Goal: Transaction & Acquisition: Purchase product/service

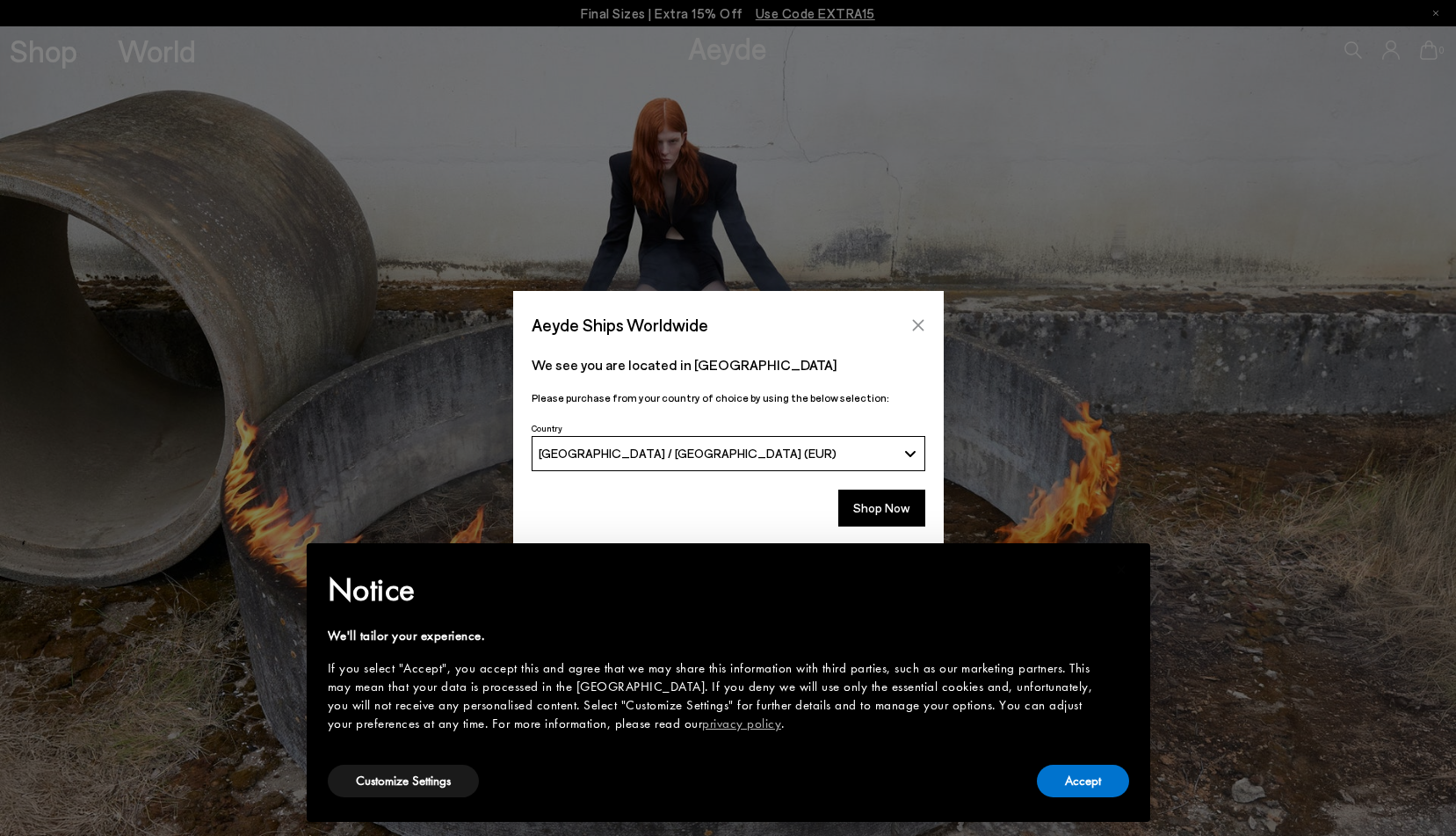
click at [913, 323] on icon "Close" at bounding box center [918, 325] width 14 height 14
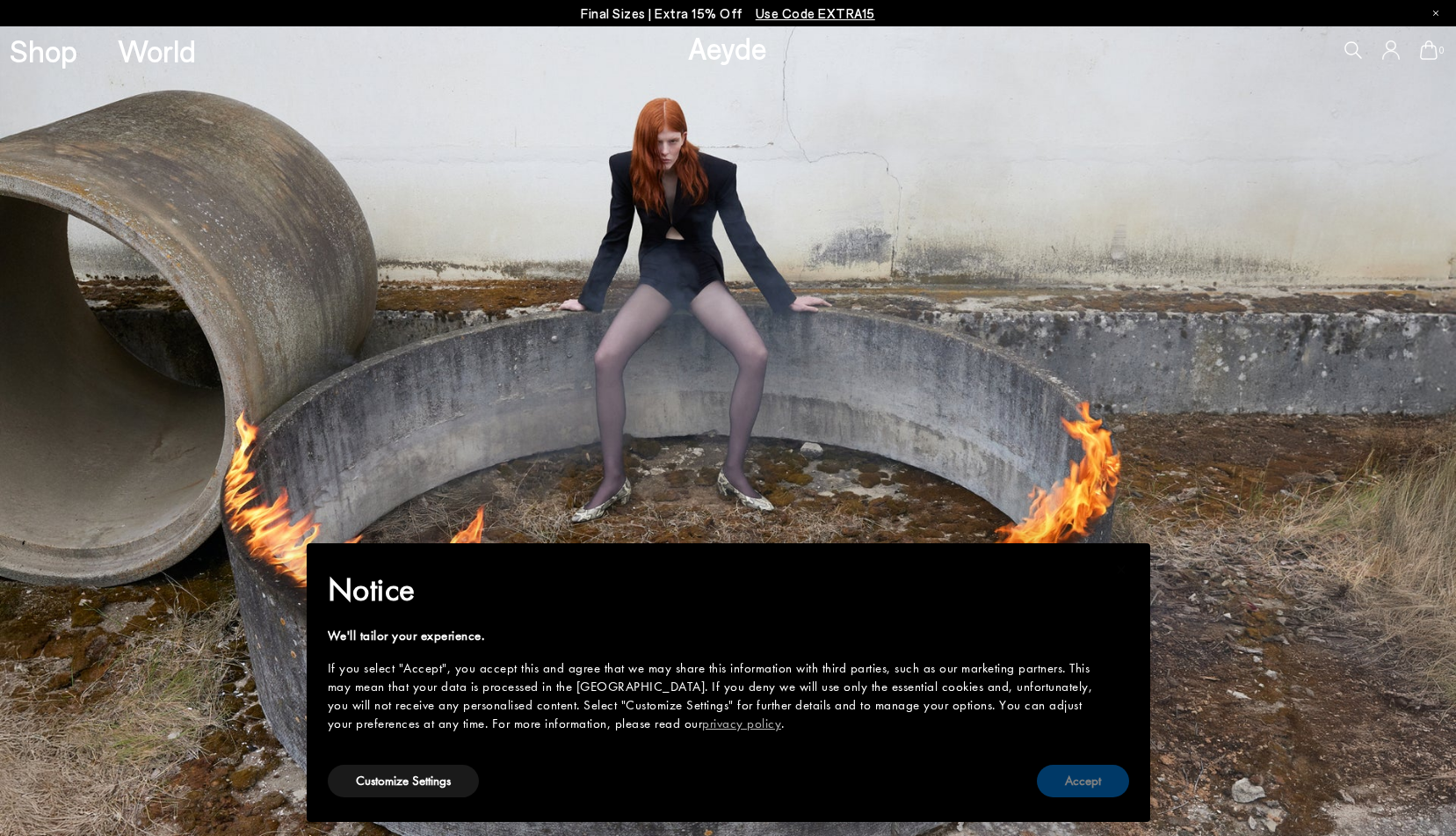
click at [1093, 777] on button "Accept" at bounding box center [1083, 780] width 92 height 32
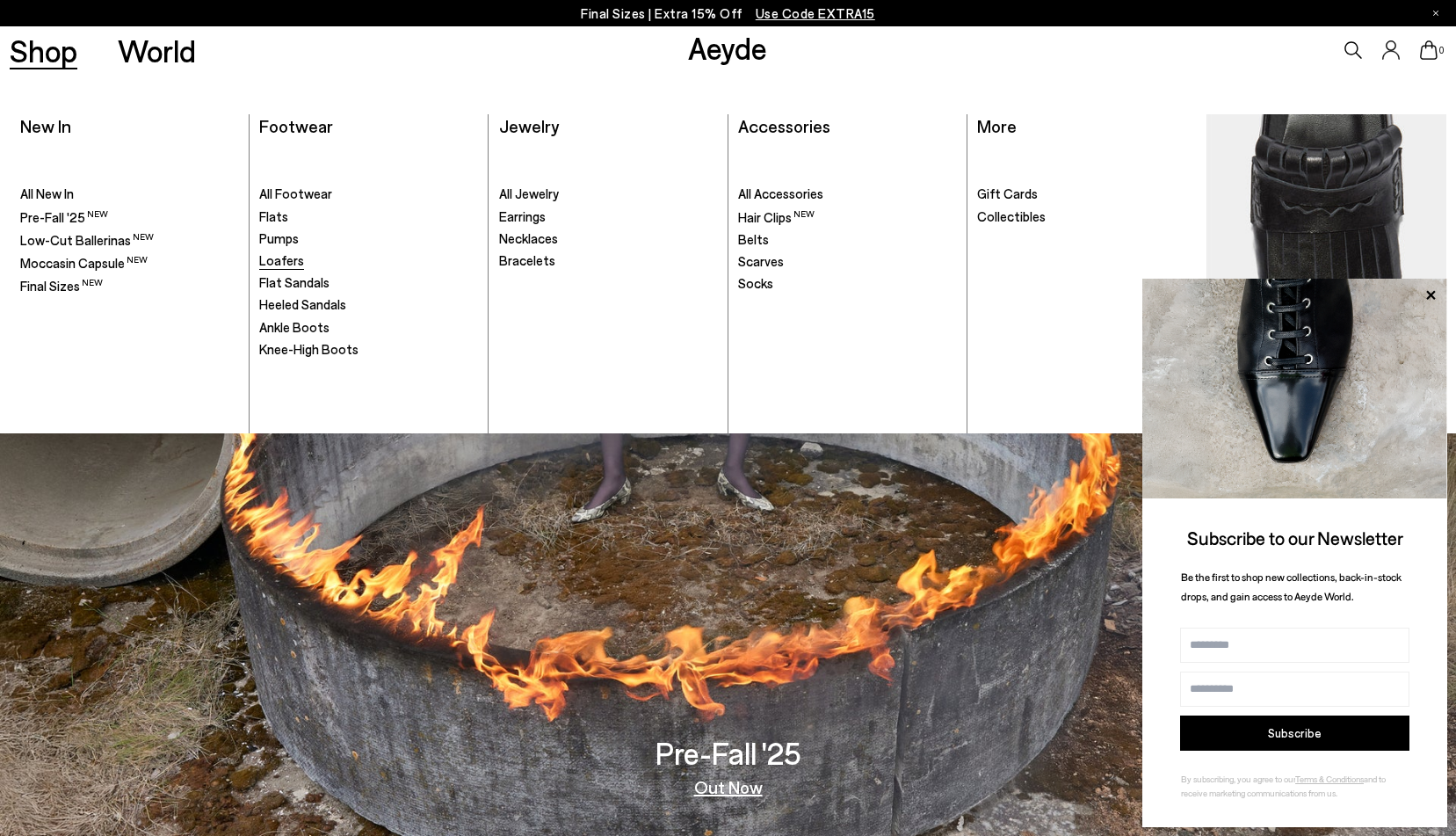
click at [268, 258] on span "Loafers" at bounding box center [281, 260] width 45 height 16
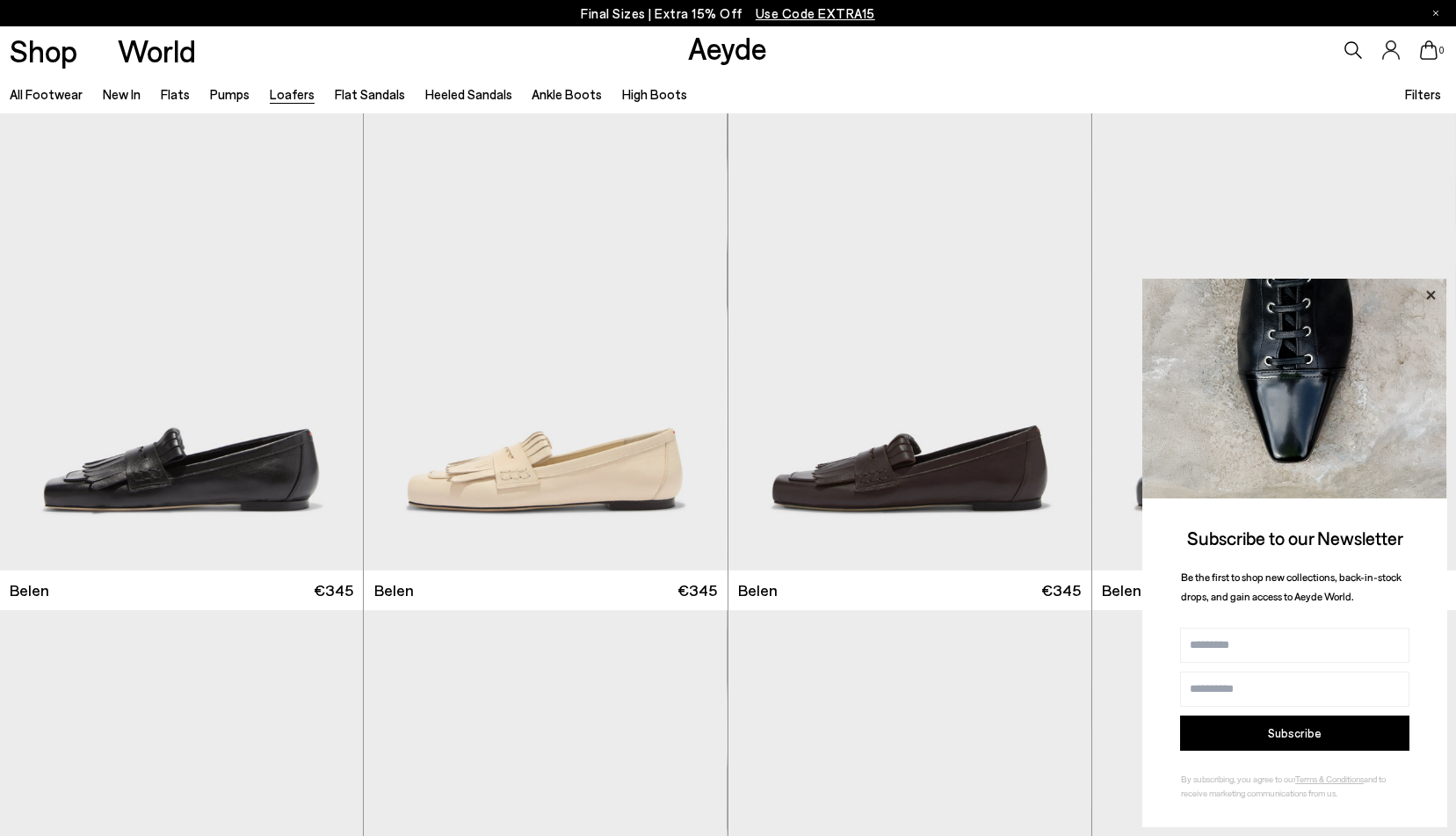
click at [1432, 295] on icon at bounding box center [1430, 294] width 8 height 8
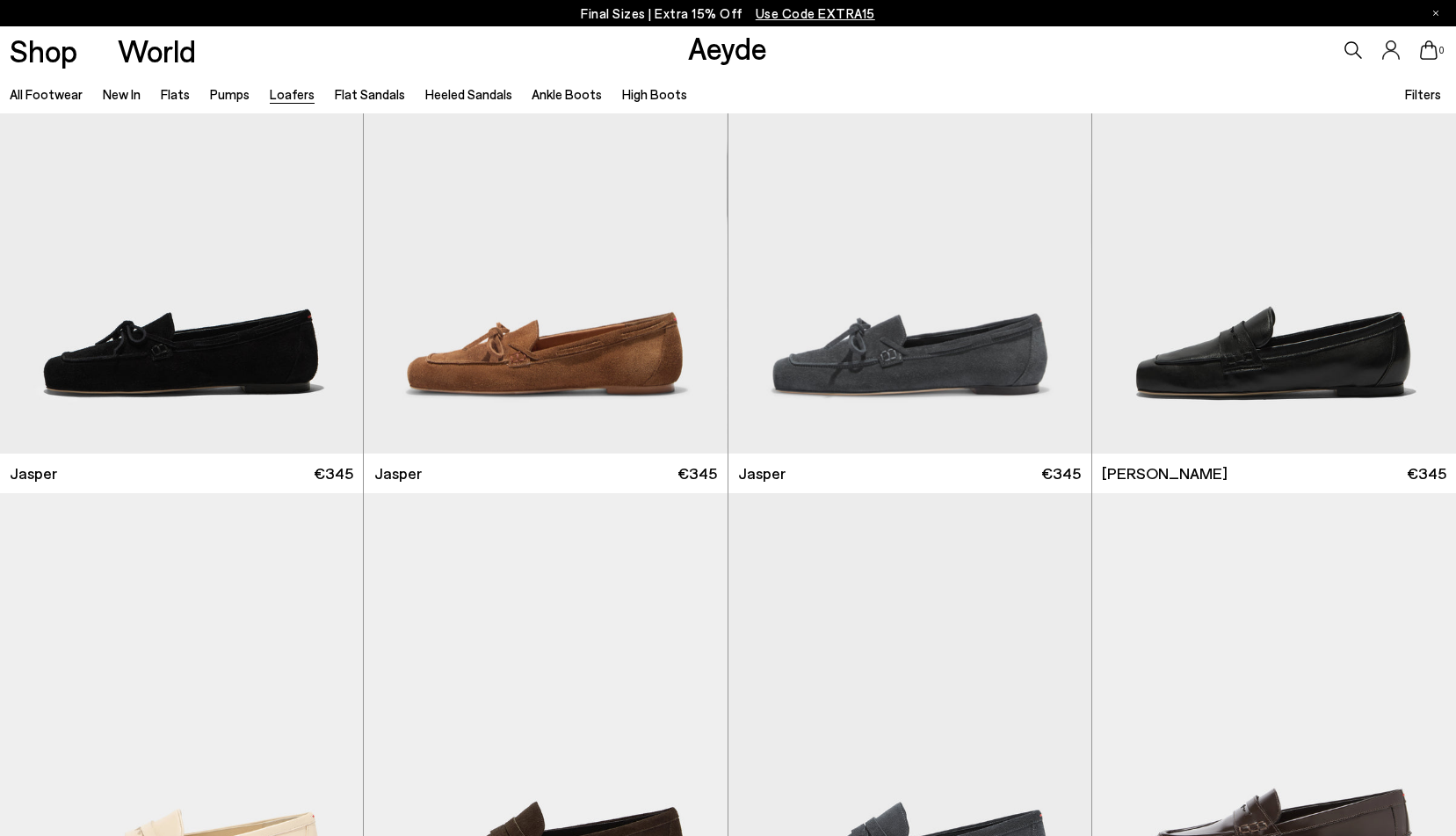
scroll to position [615, 0]
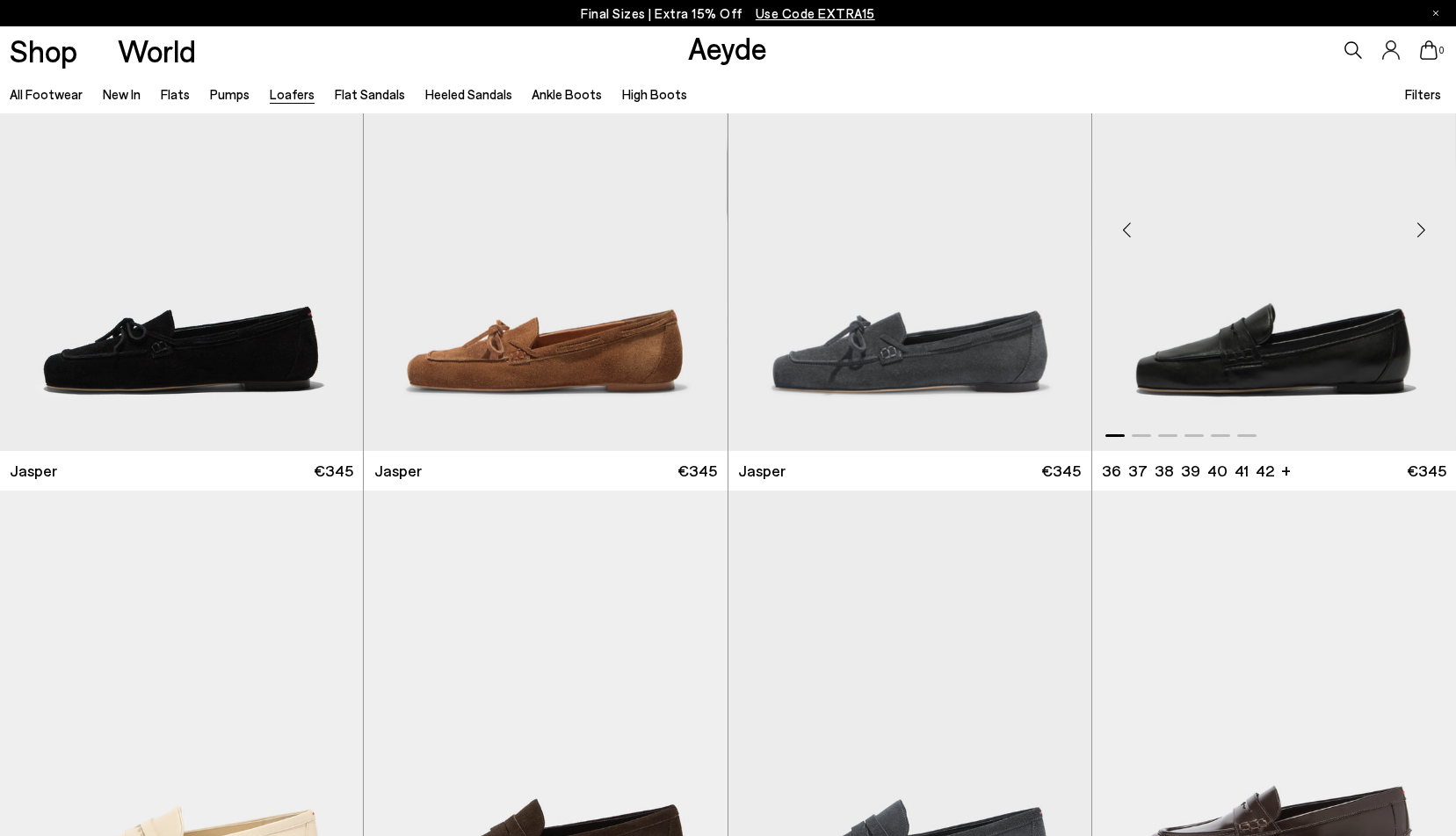
click at [1304, 362] on img "1 / 6" at bounding box center [1274, 223] width 364 height 457
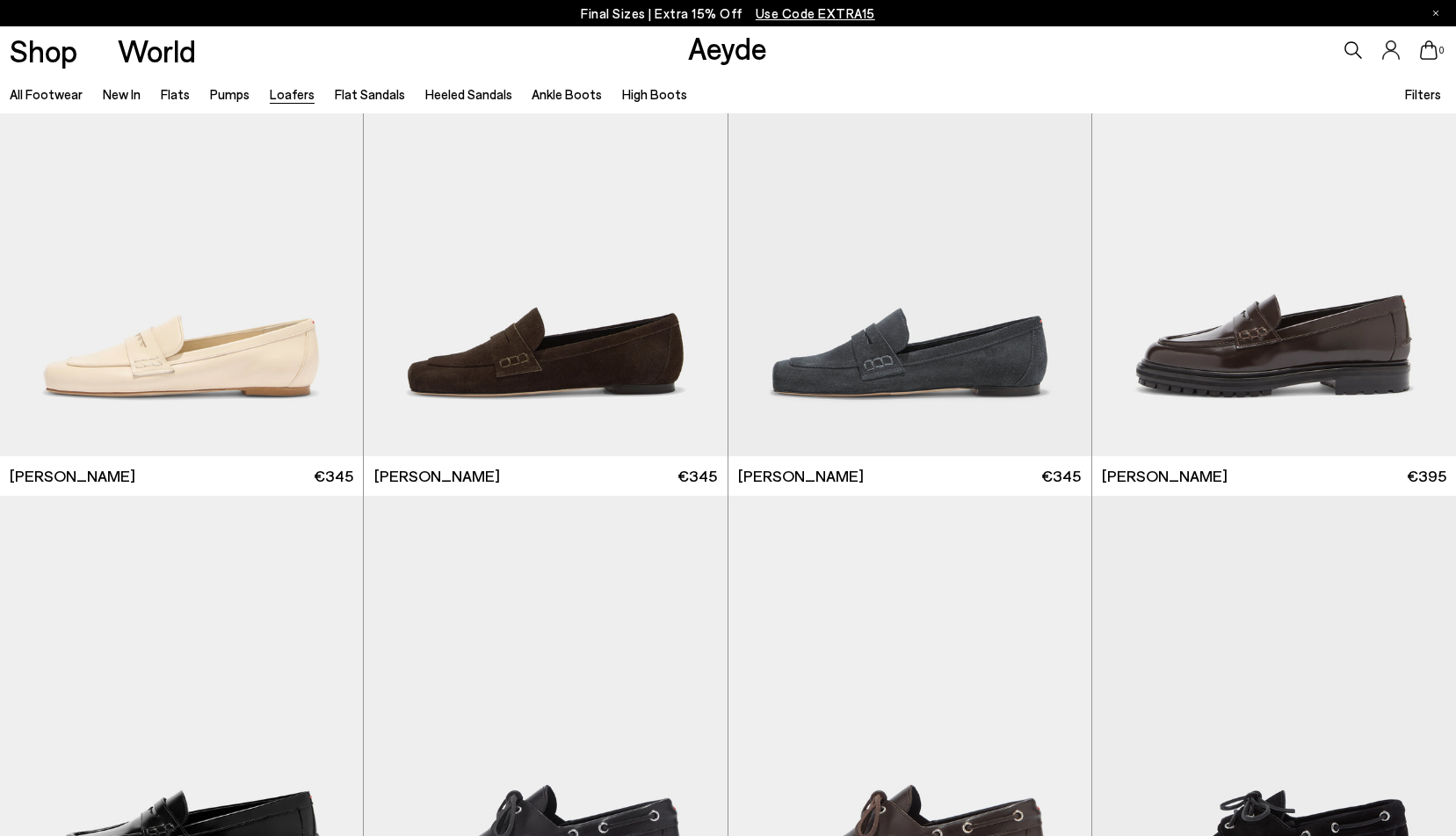
scroll to position [1107, 0]
click at [1257, 372] on img "1 / 6" at bounding box center [1274, 226] width 364 height 457
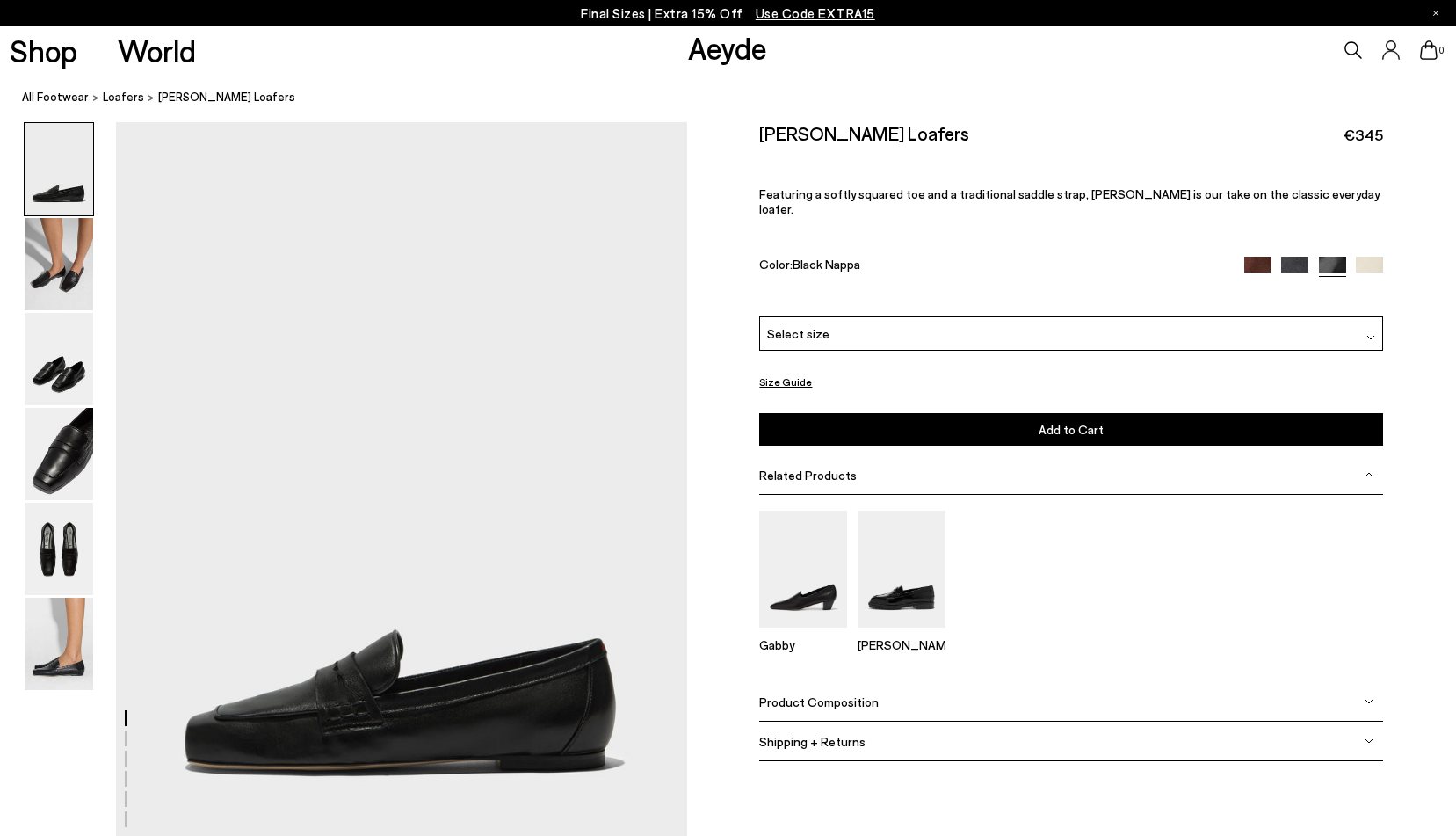
scroll to position [27, 0]
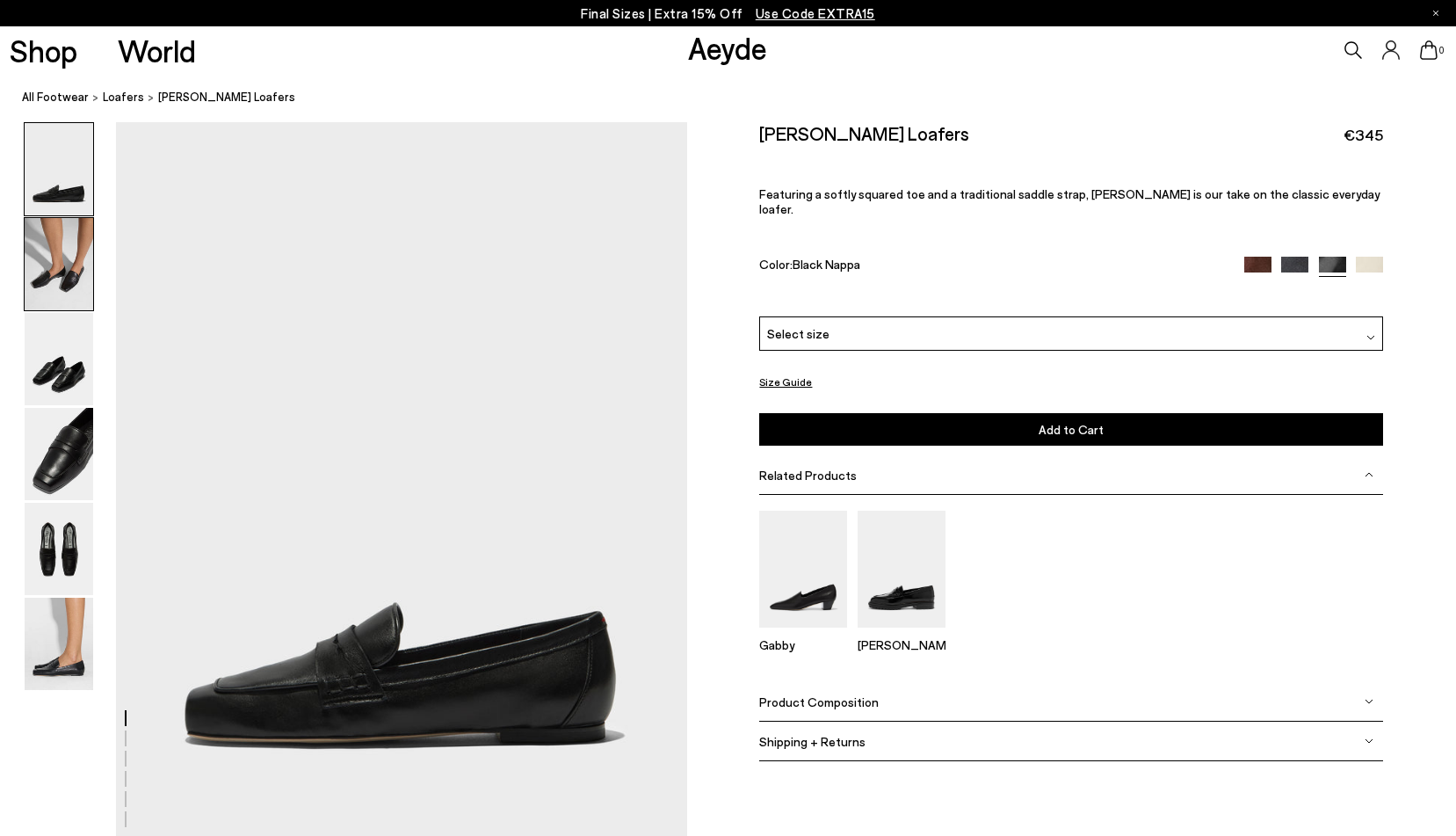
click at [78, 254] on img at bounding box center [59, 264] width 69 height 92
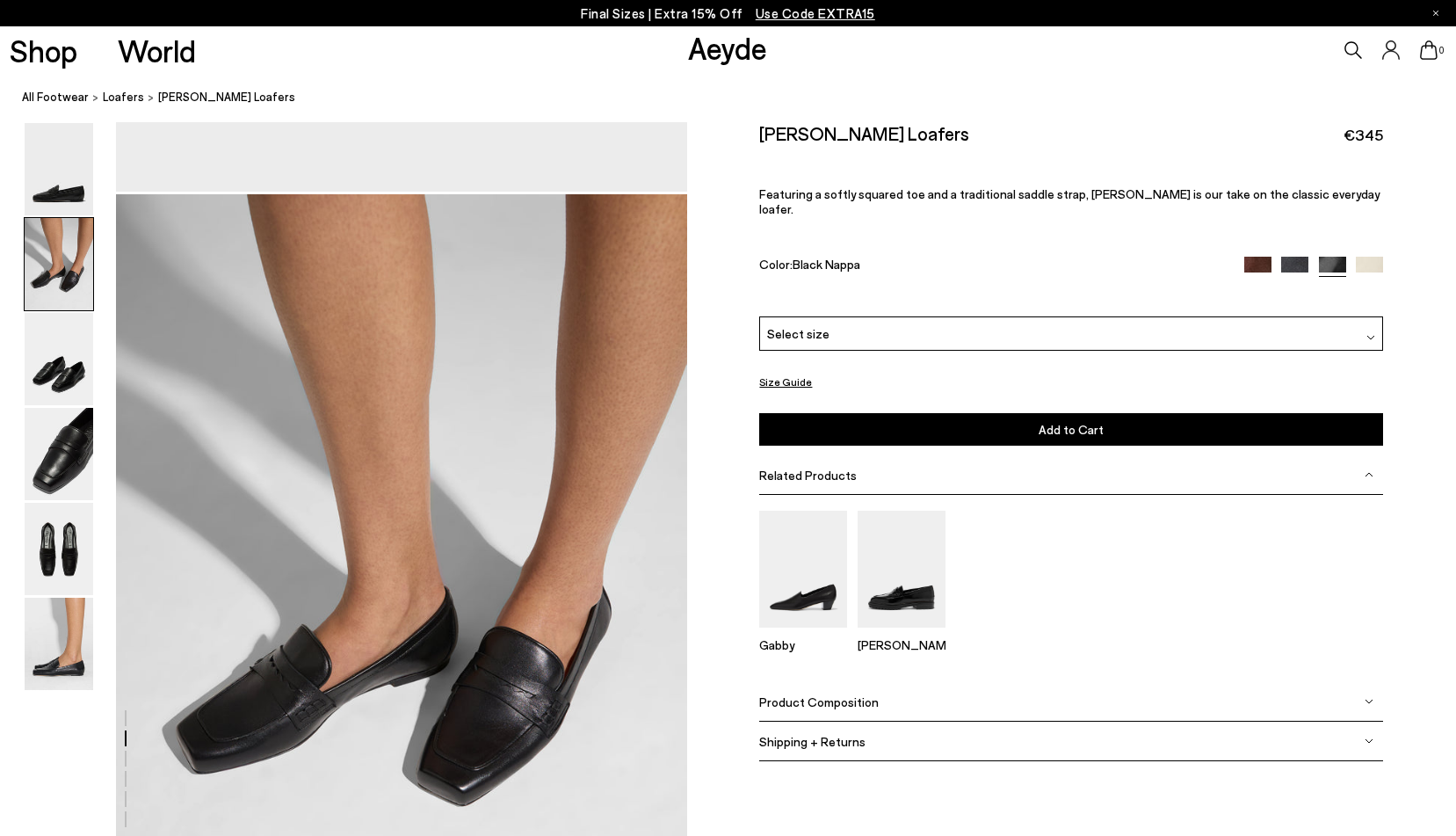
scroll to position [765, 0]
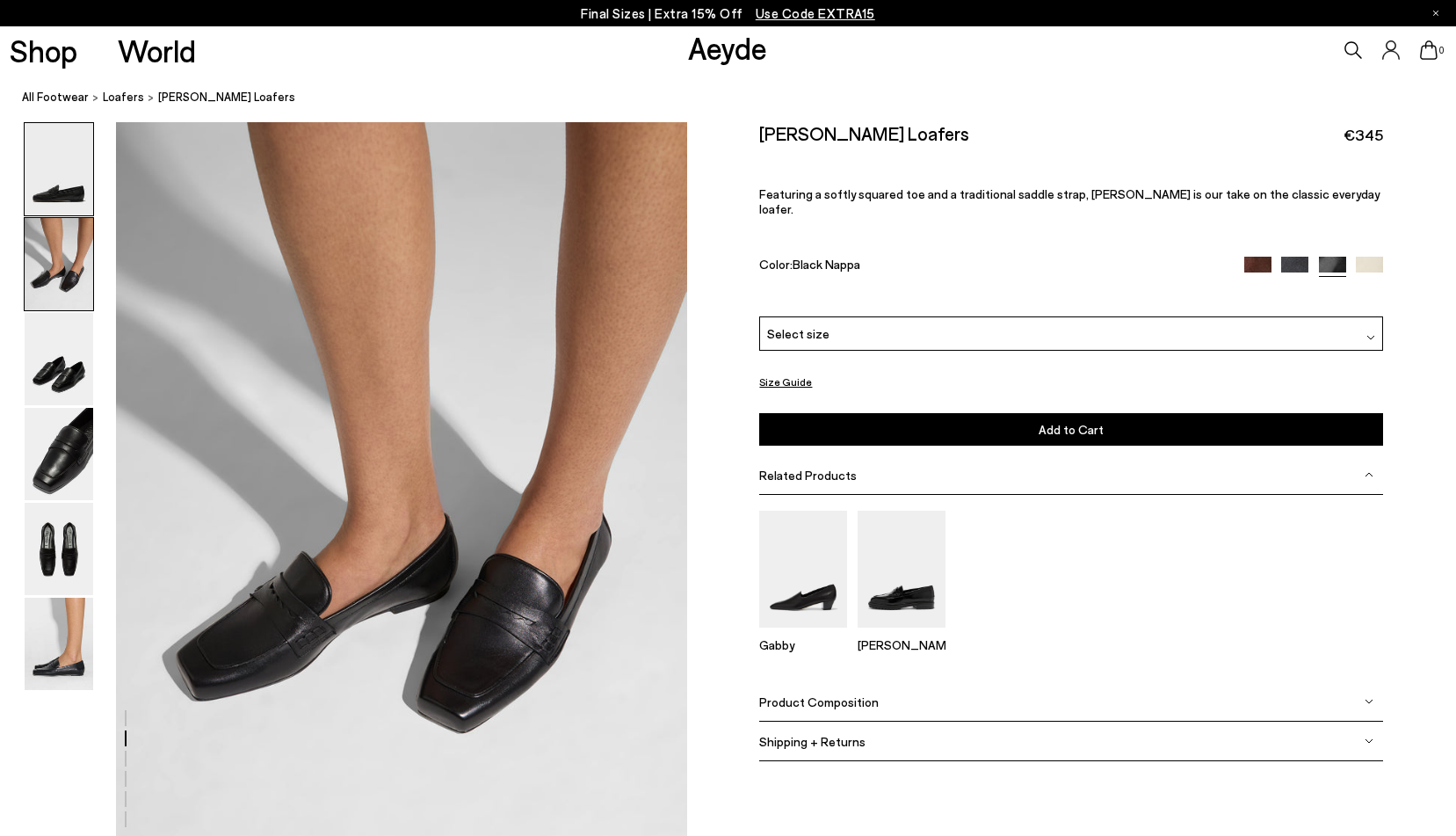
click at [71, 176] on img at bounding box center [59, 169] width 69 height 92
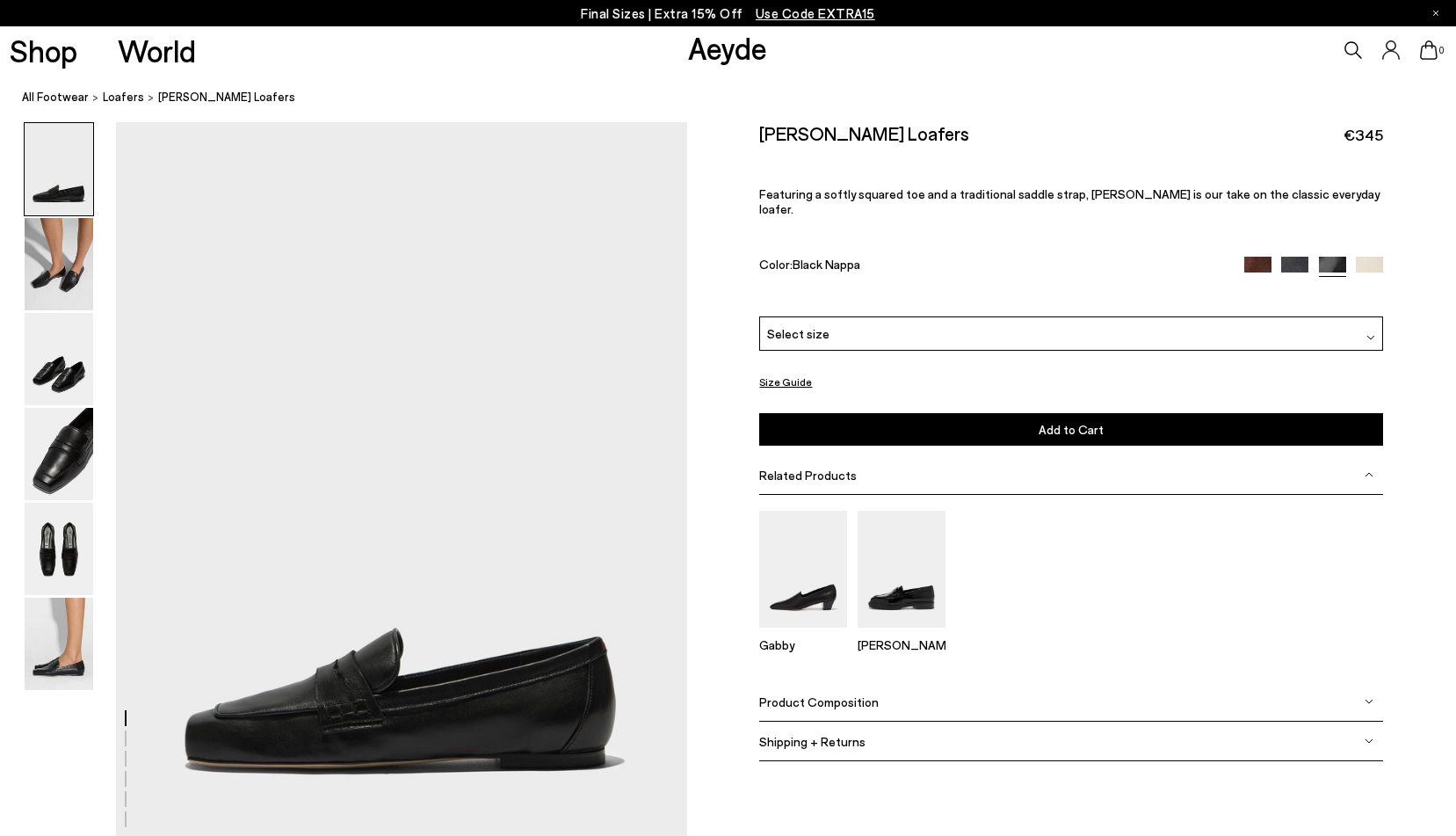
scroll to position [0, 0]
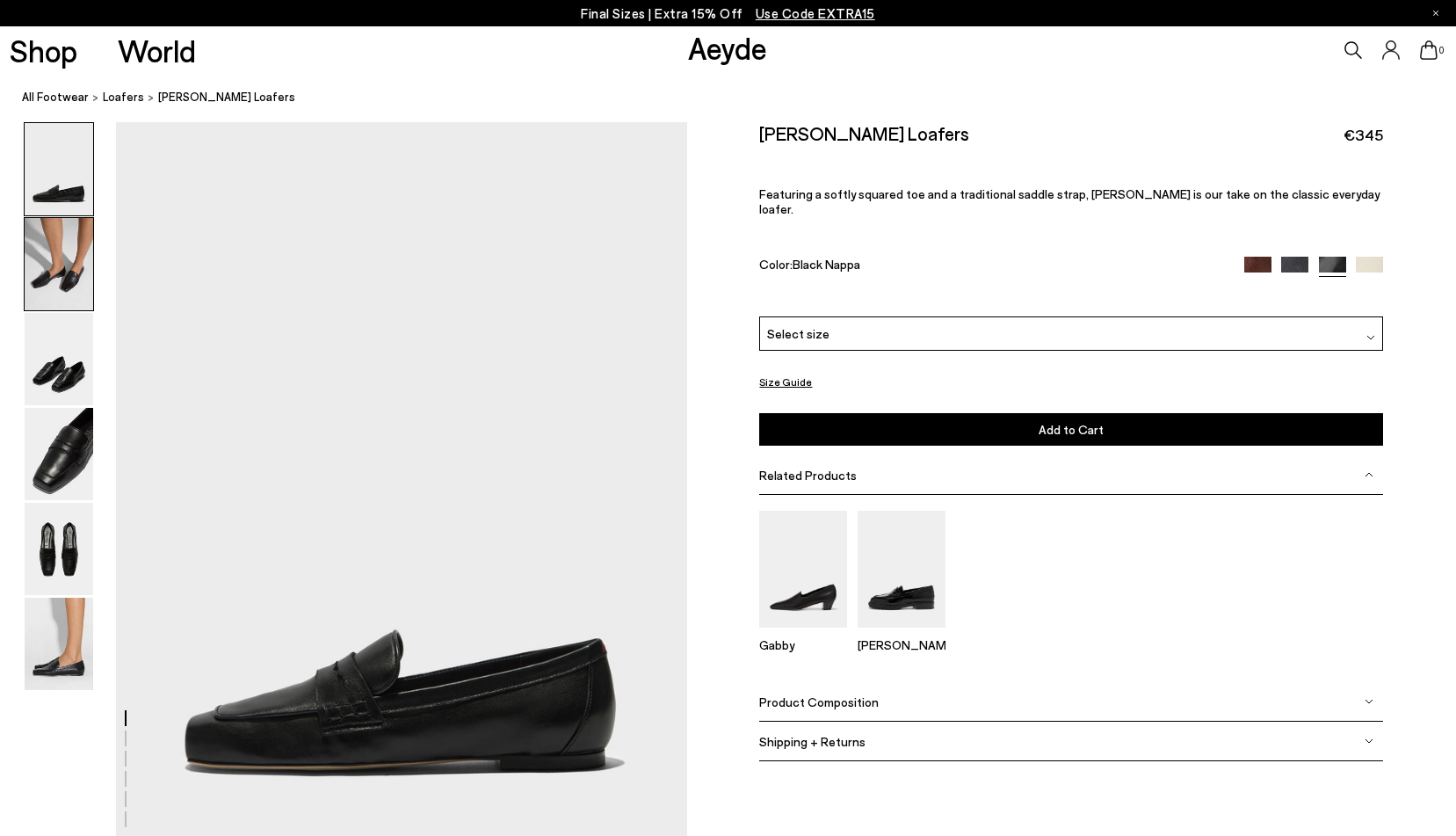
click at [45, 289] on img at bounding box center [59, 264] width 69 height 92
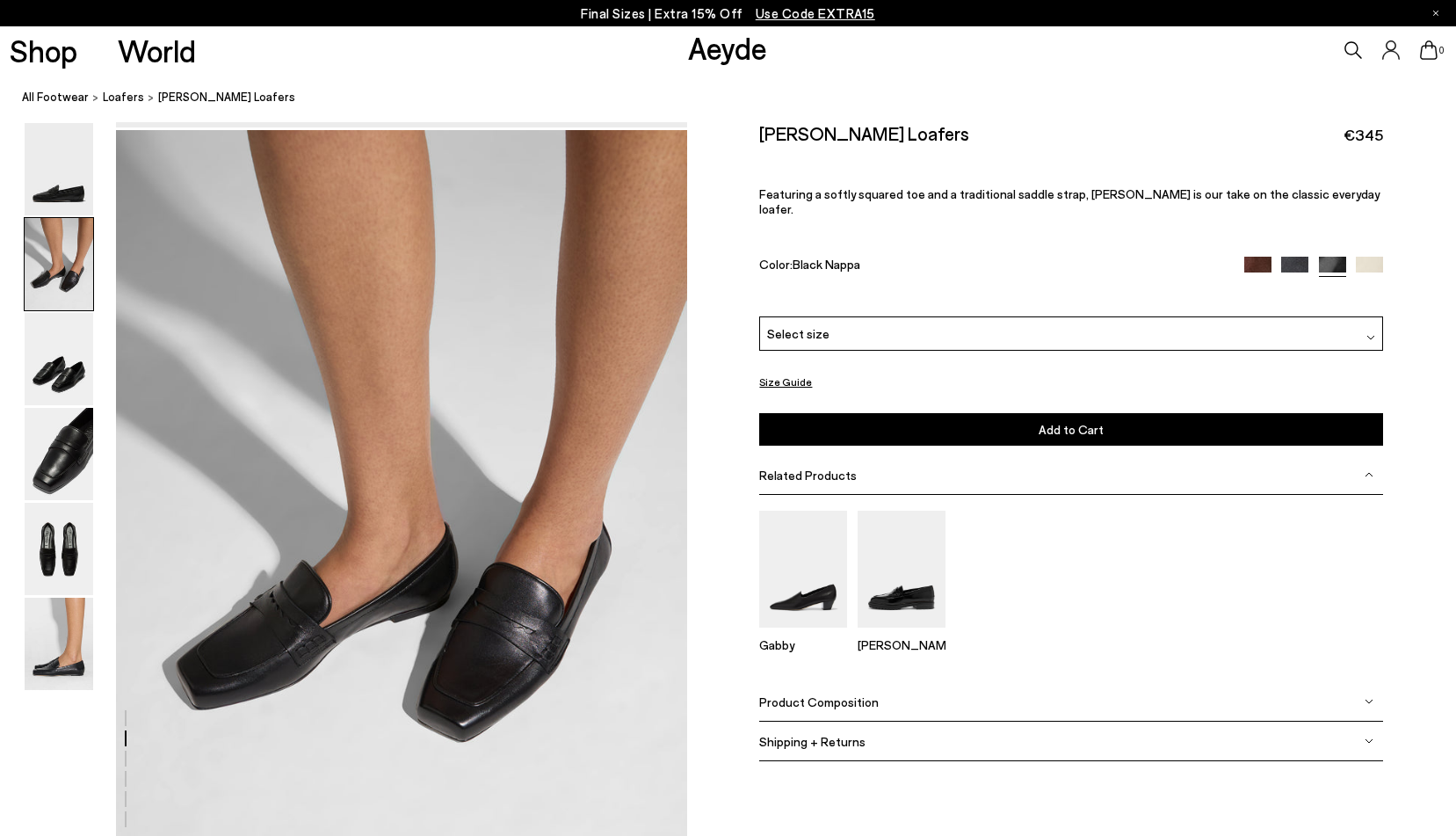
scroll to position [765, 0]
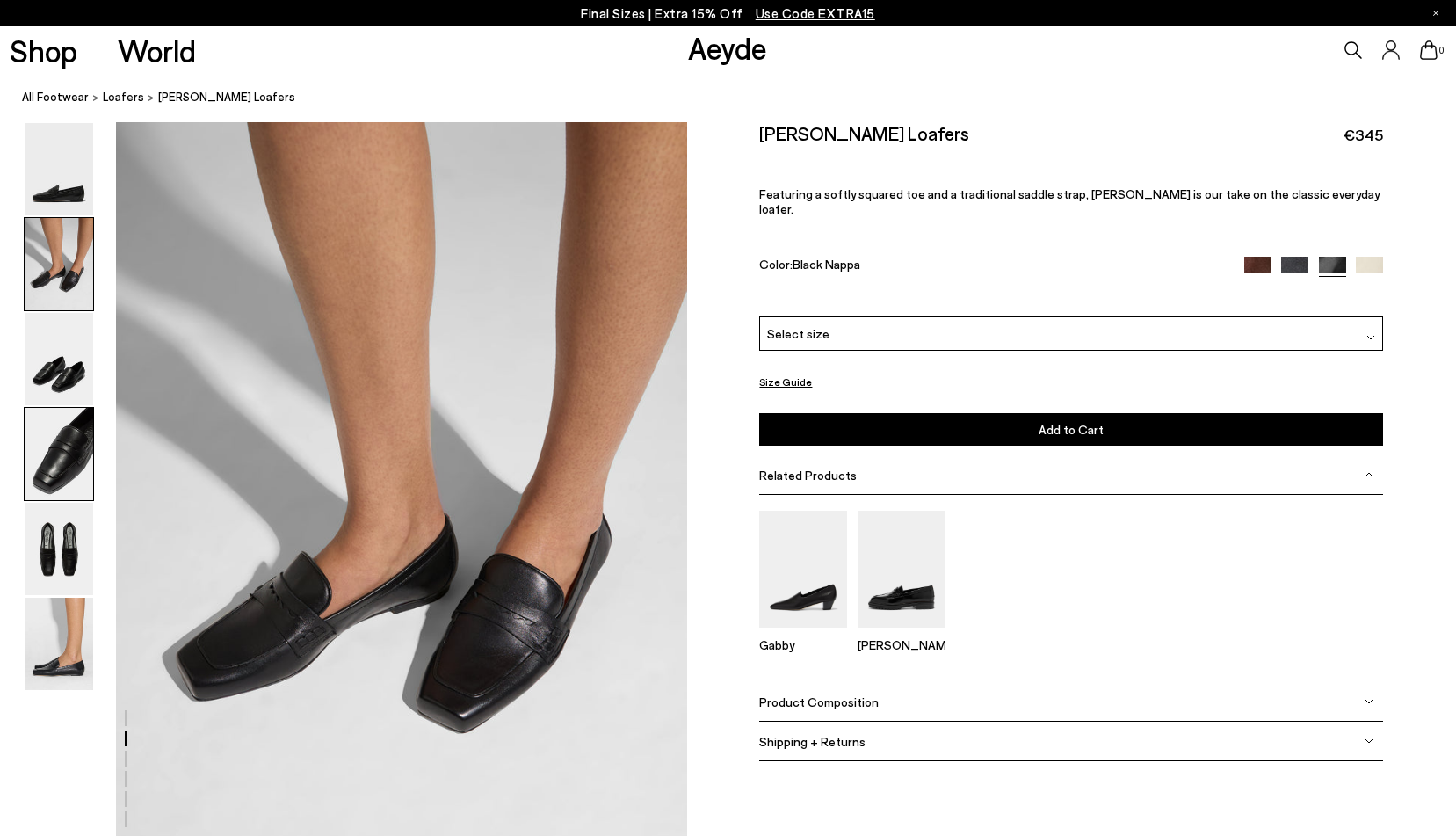
click at [65, 453] on img at bounding box center [59, 453] width 69 height 92
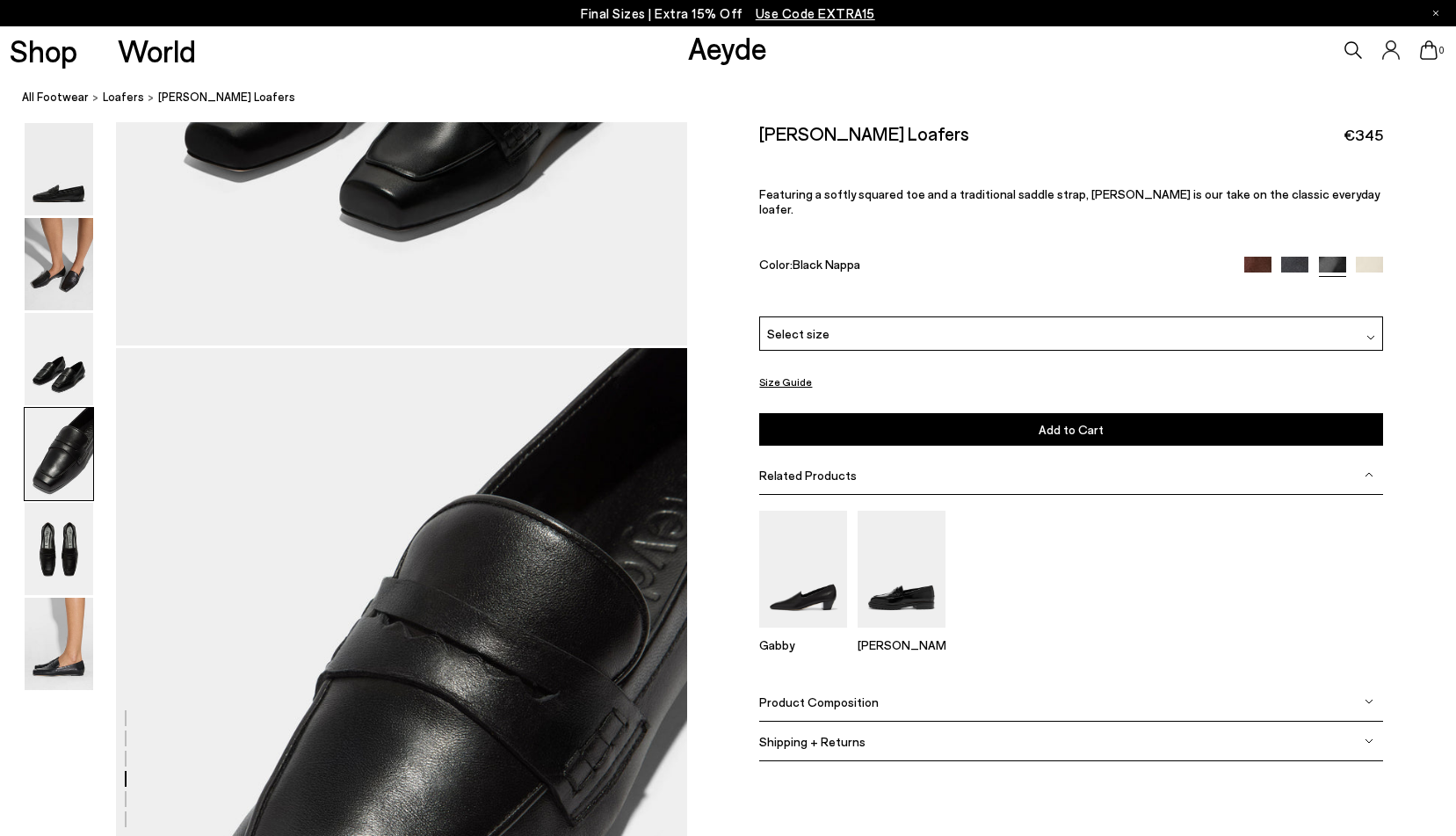
scroll to position [2292, 0]
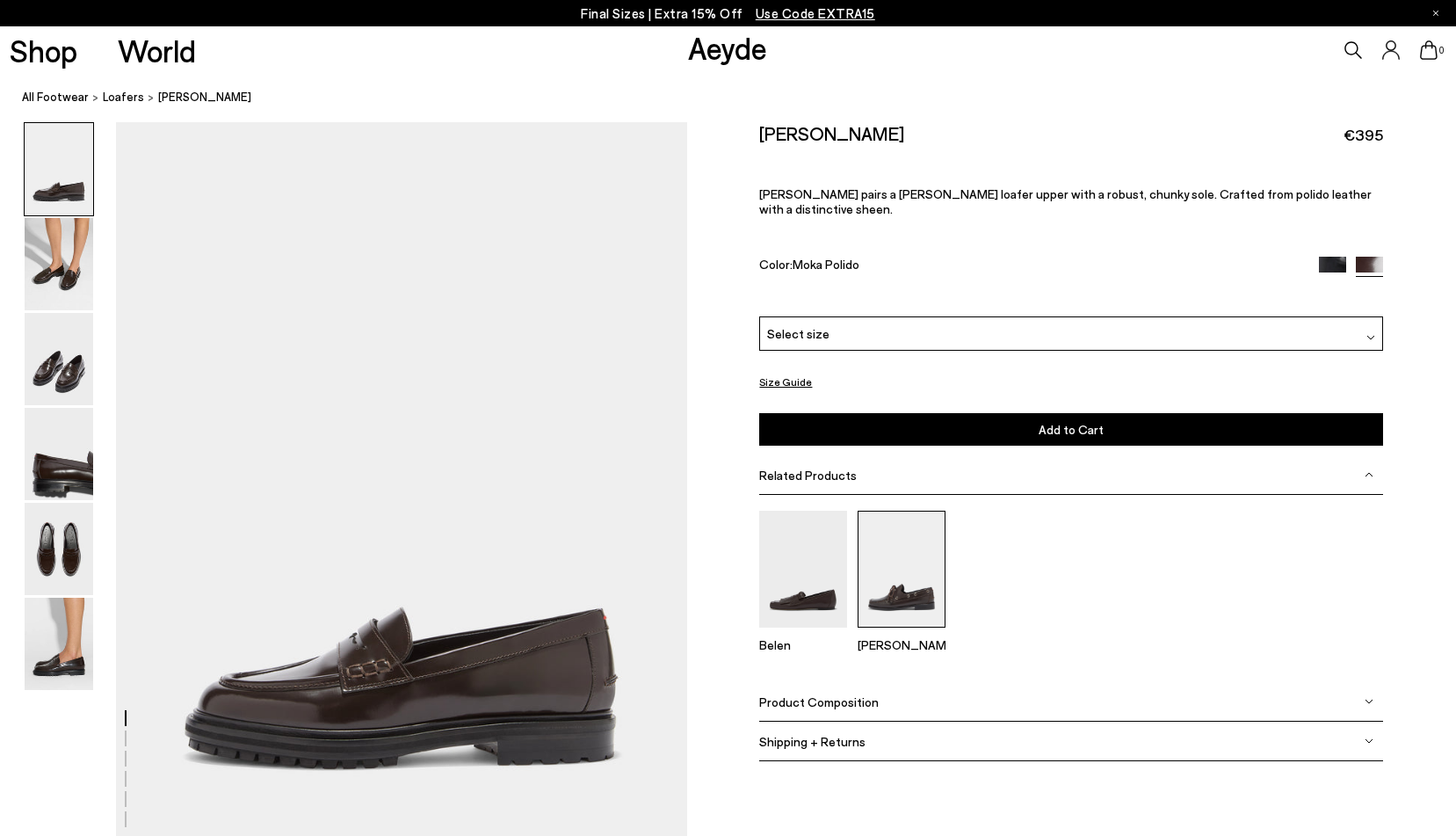
click at [913, 510] on img at bounding box center [901, 569] width 88 height 117
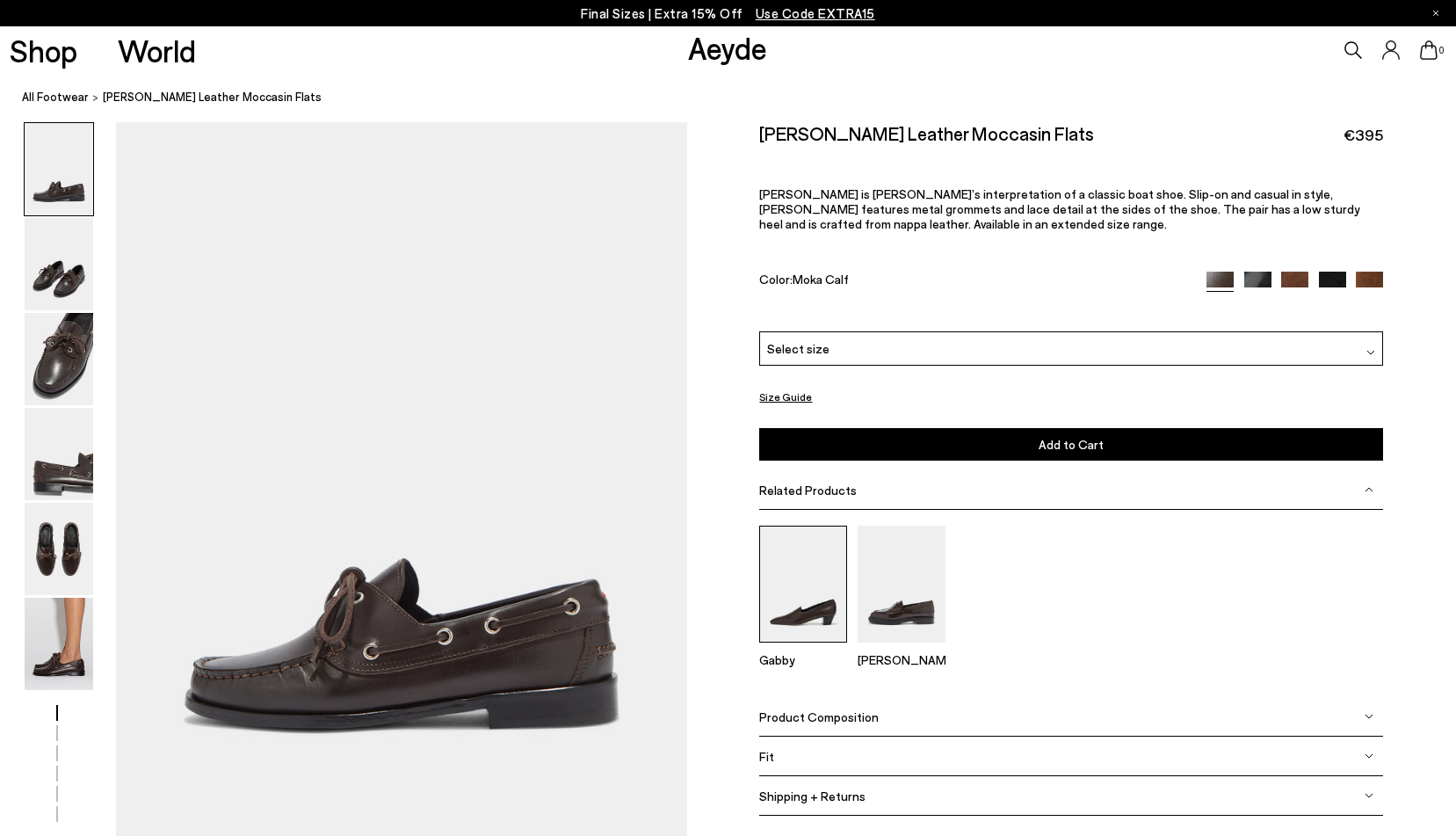
click at [829, 525] on img at bounding box center [803, 584] width 88 height 117
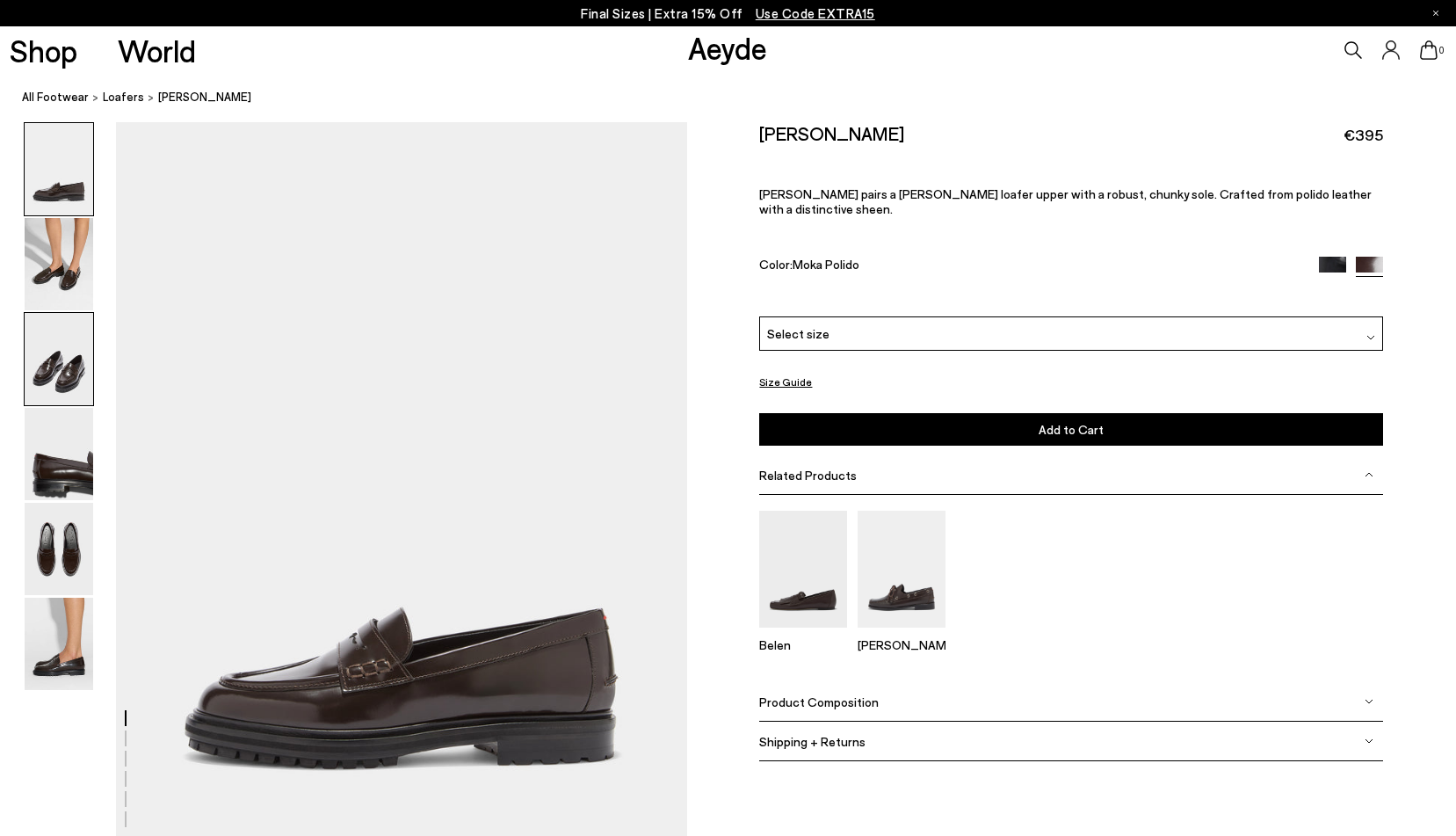
click at [69, 370] on img at bounding box center [59, 358] width 69 height 92
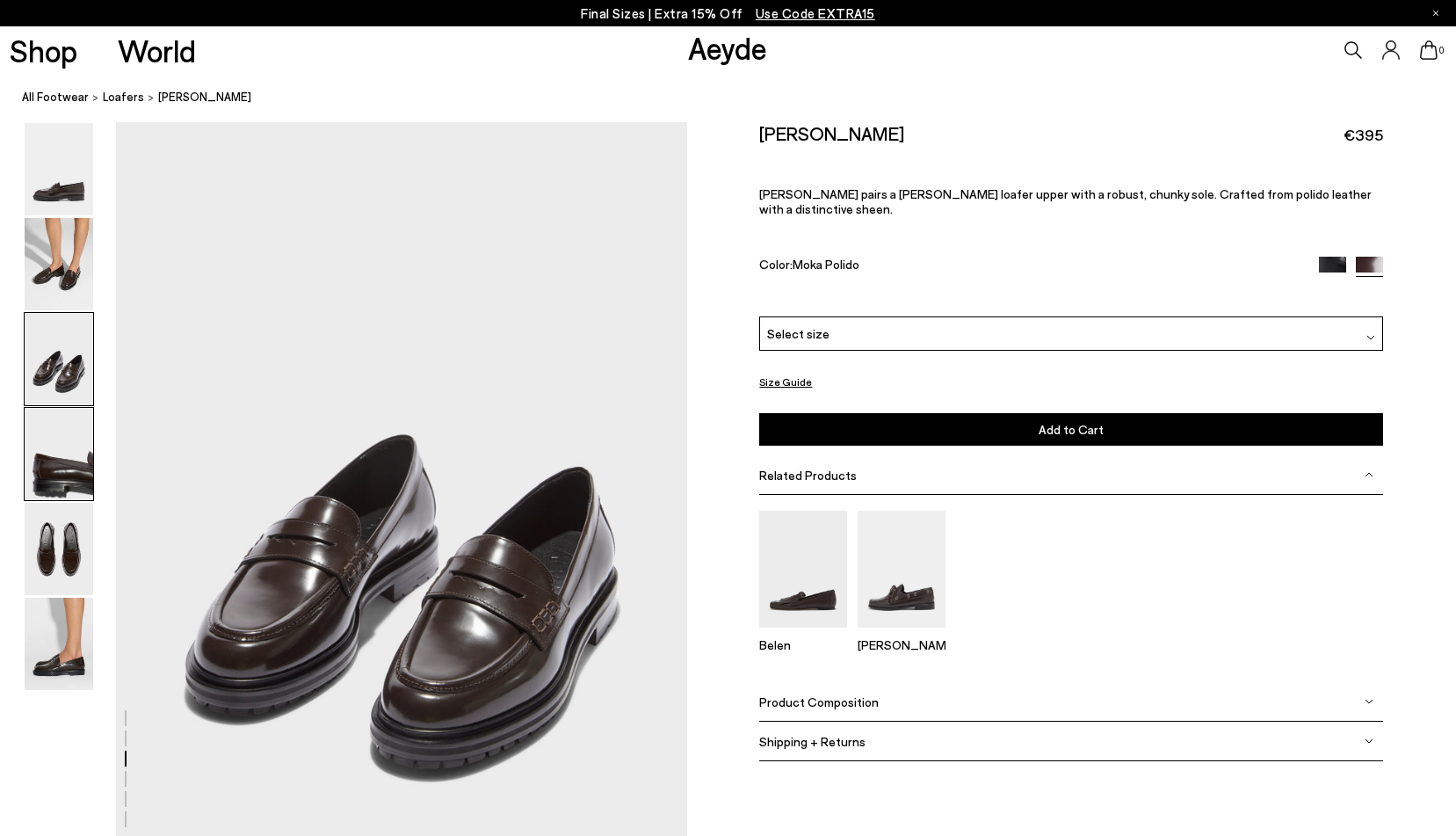
click at [53, 474] on img at bounding box center [59, 453] width 69 height 92
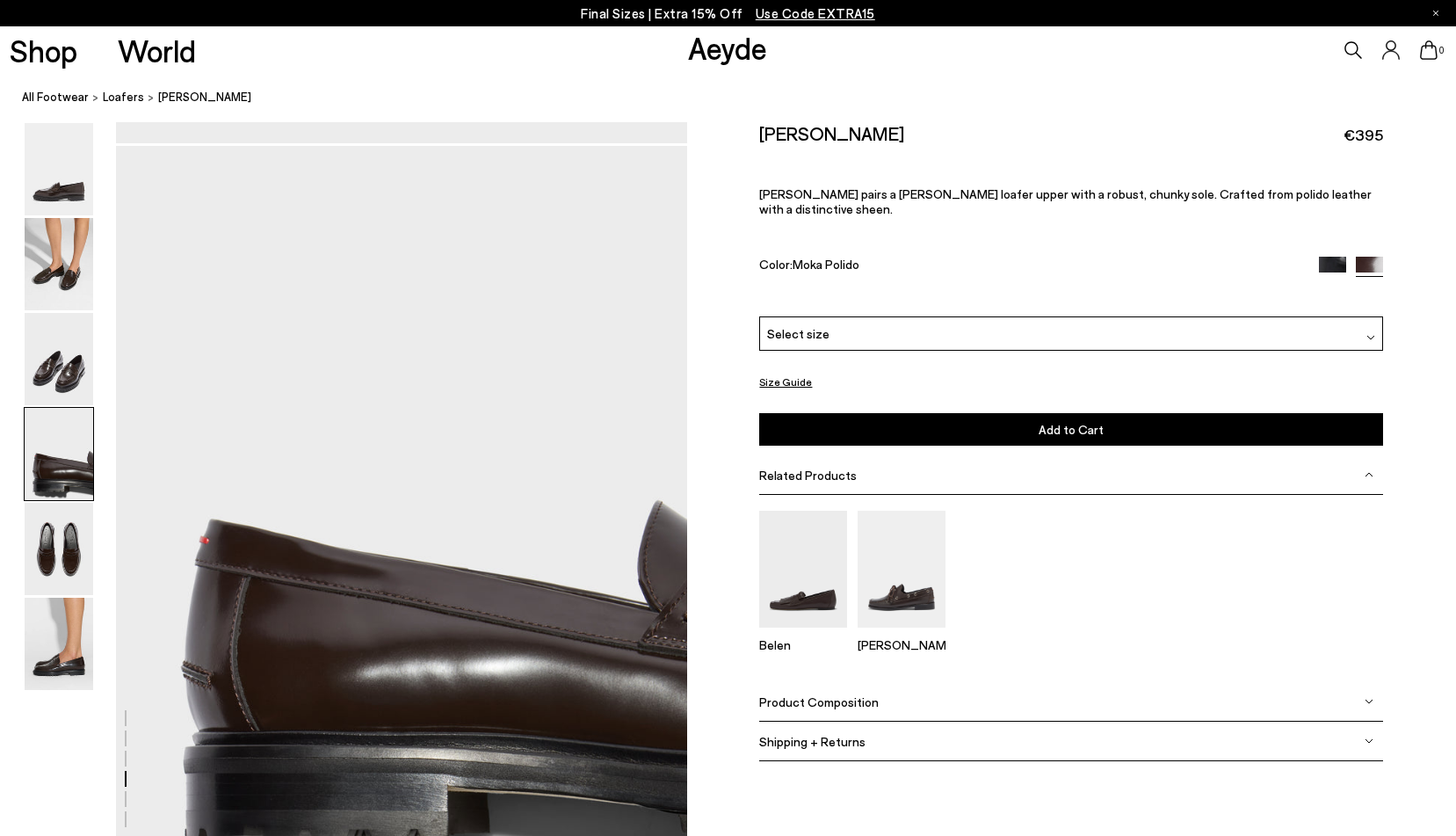
scroll to position [2292, 0]
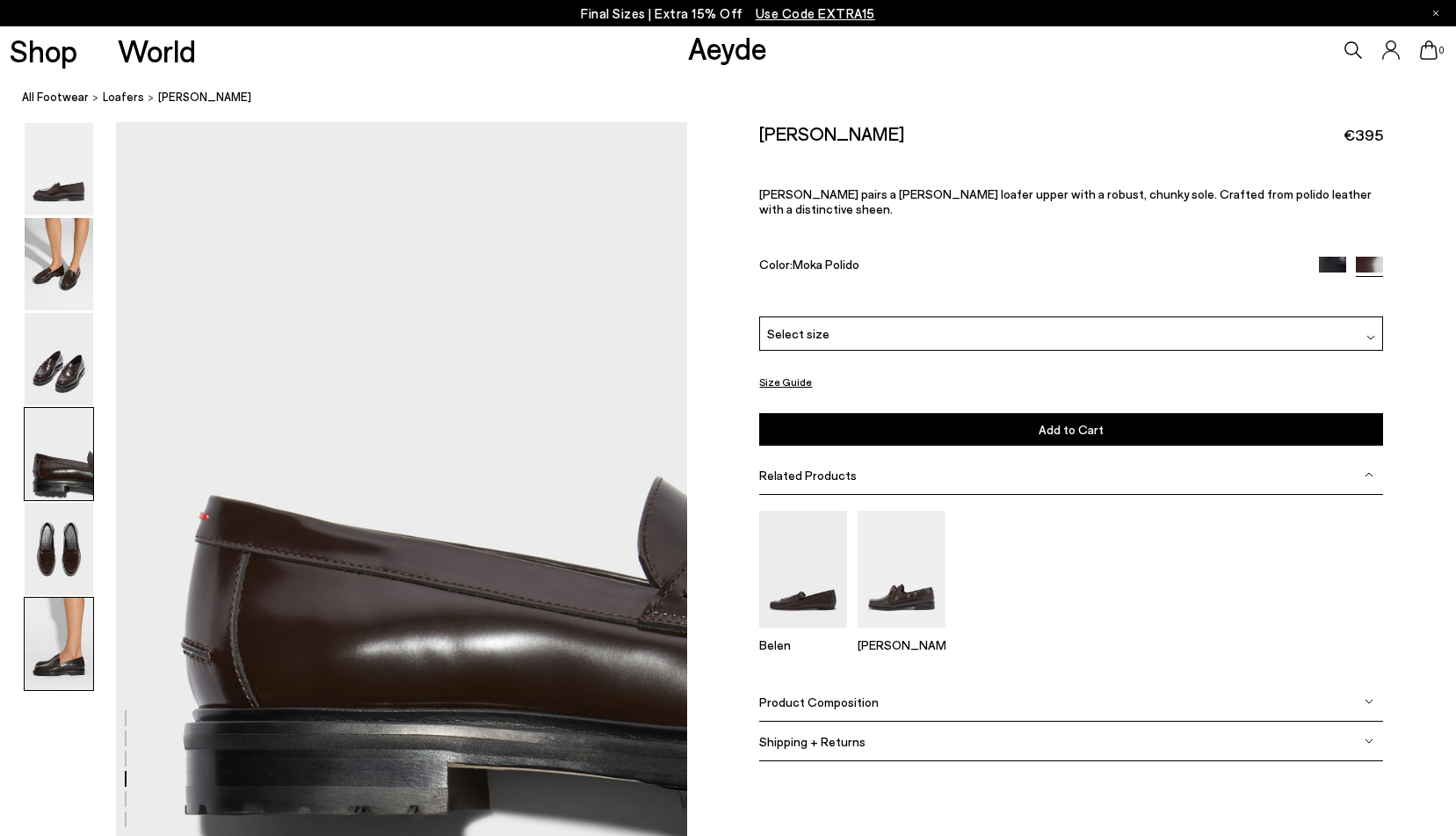
click at [39, 656] on img at bounding box center [59, 643] width 69 height 92
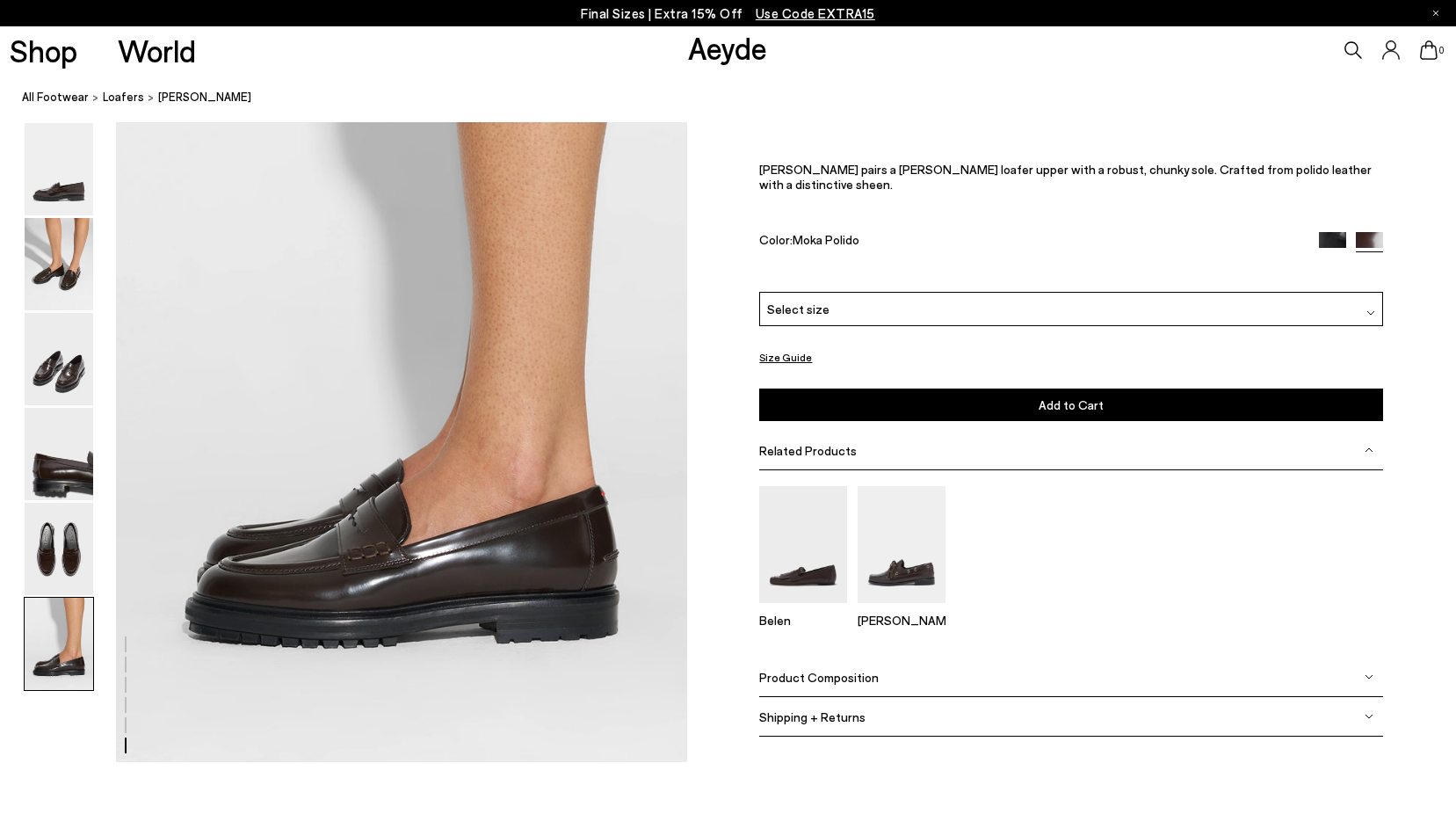
click at [773, 346] on button "Size Guide" at bounding box center [785, 357] width 53 height 22
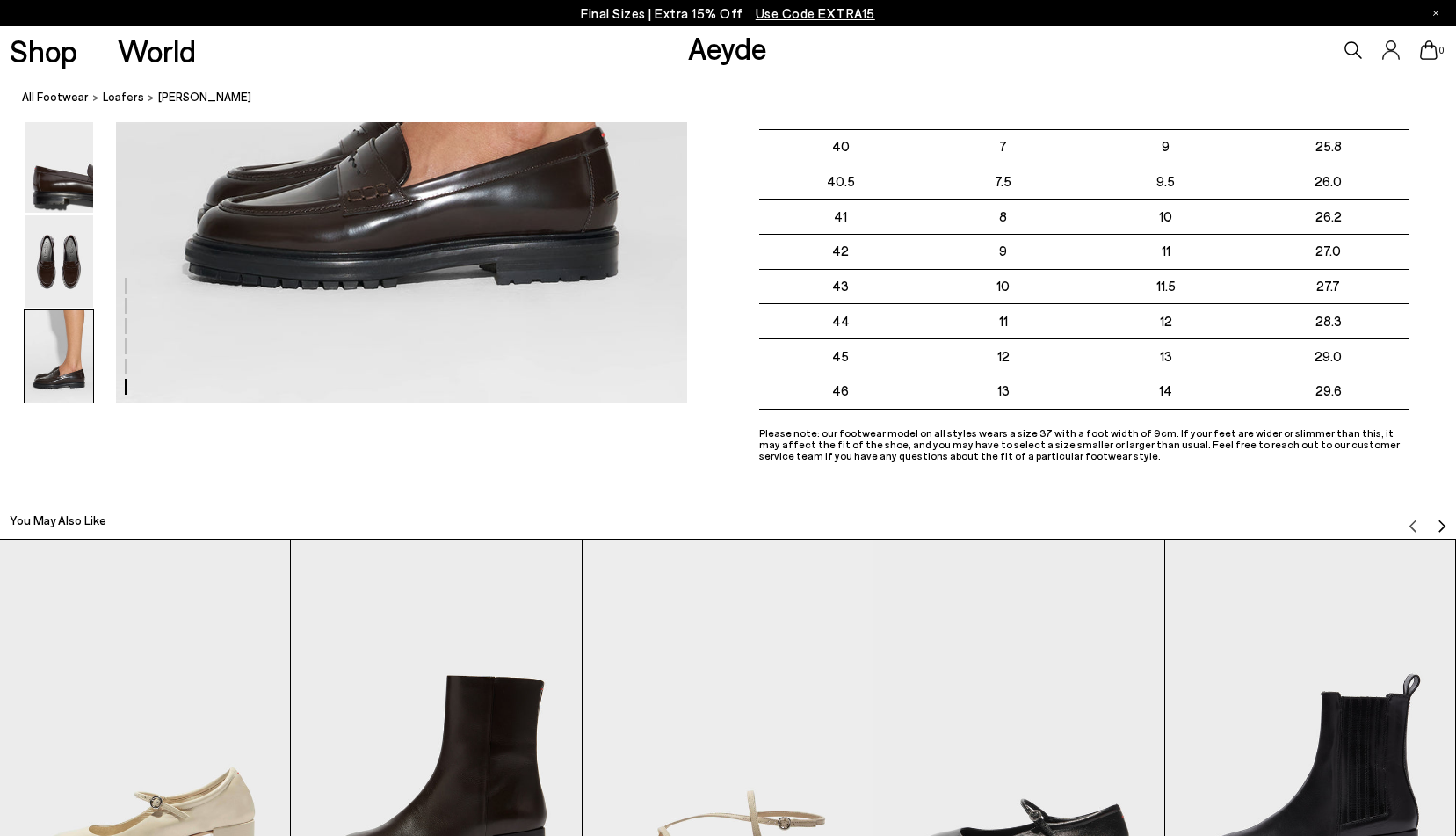
scroll to position [4300, 0]
click at [46, 275] on img at bounding box center [59, 260] width 69 height 92
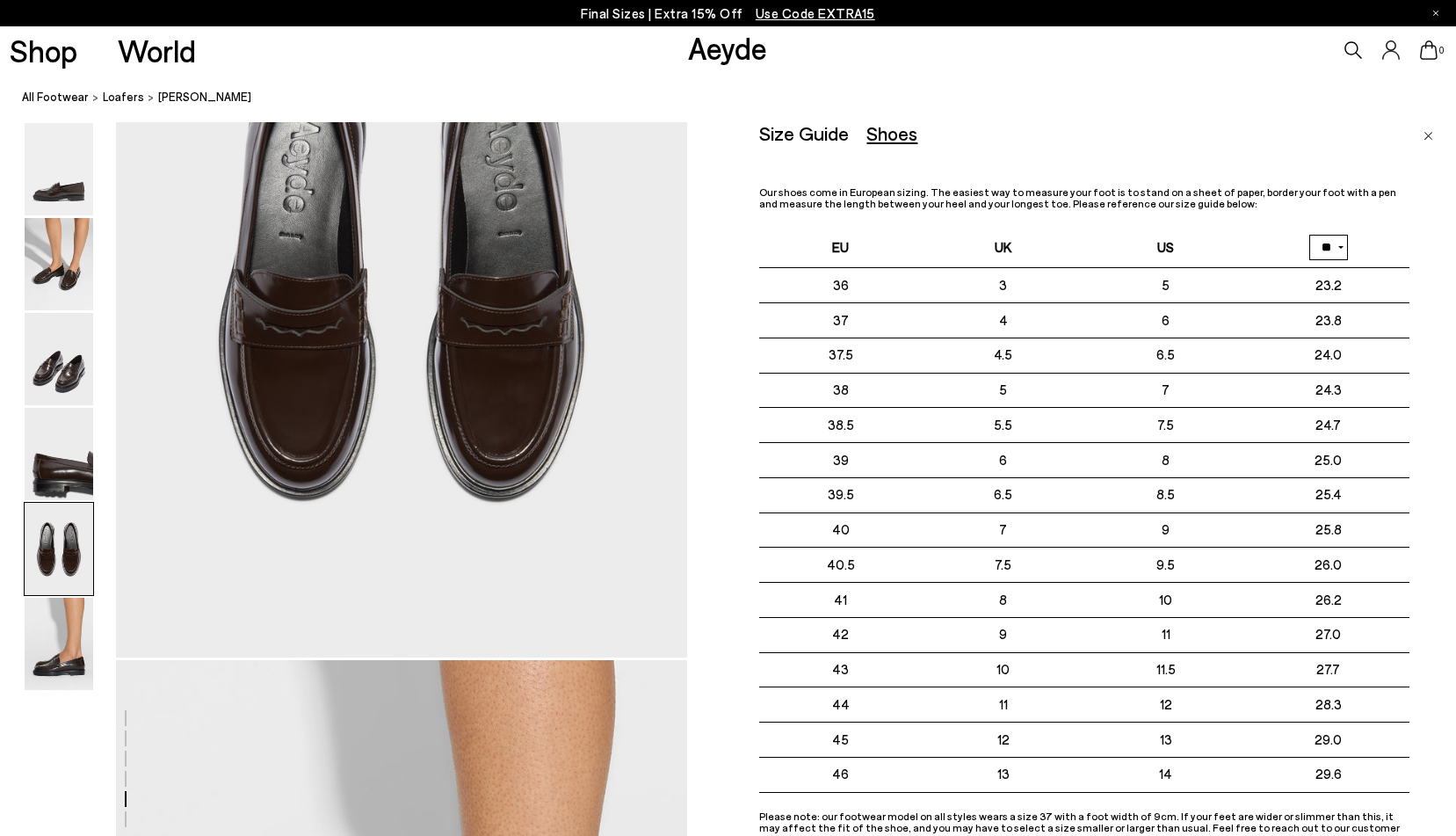
scroll to position [3055, 0]
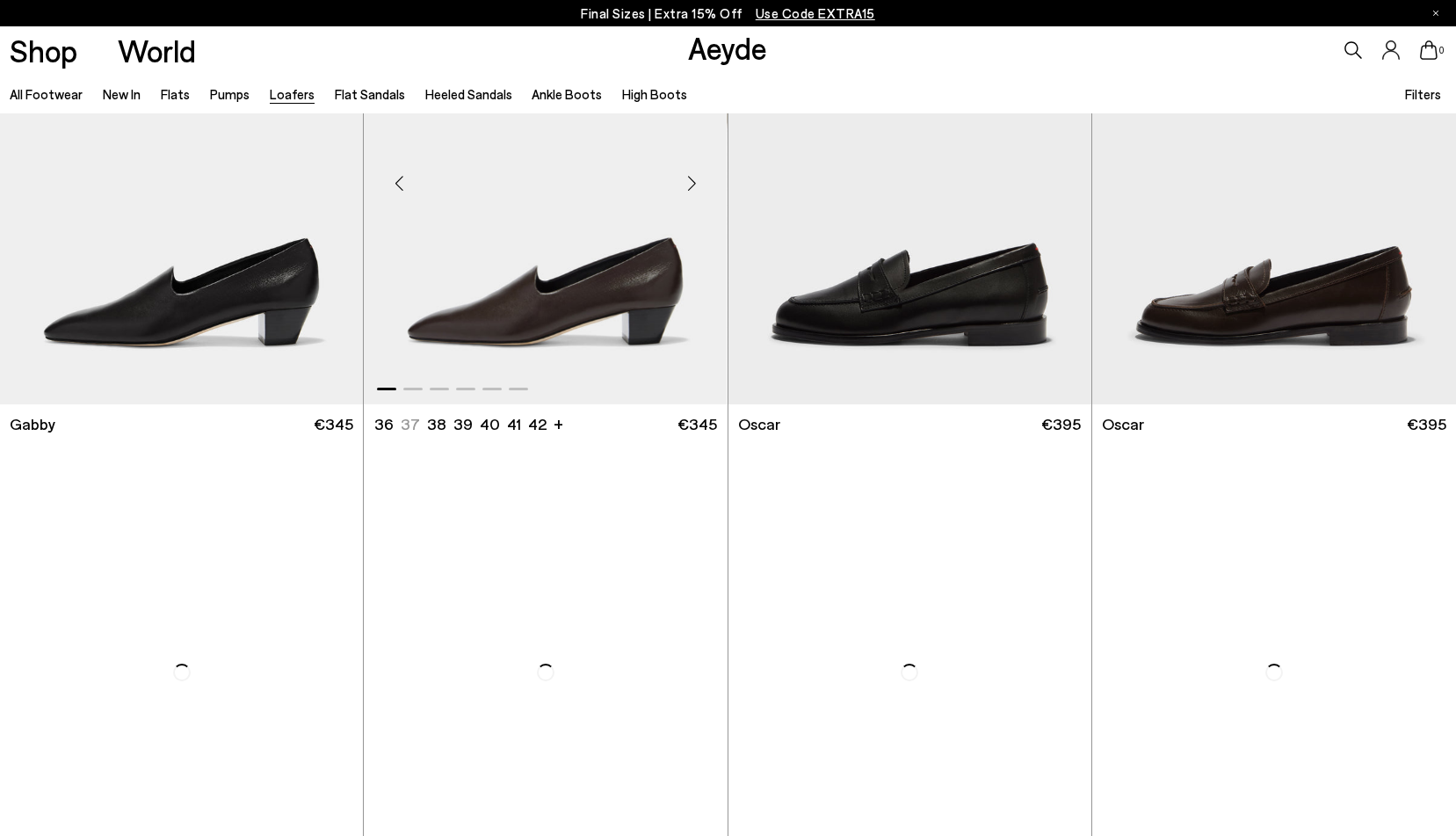
scroll to position [2648, 0]
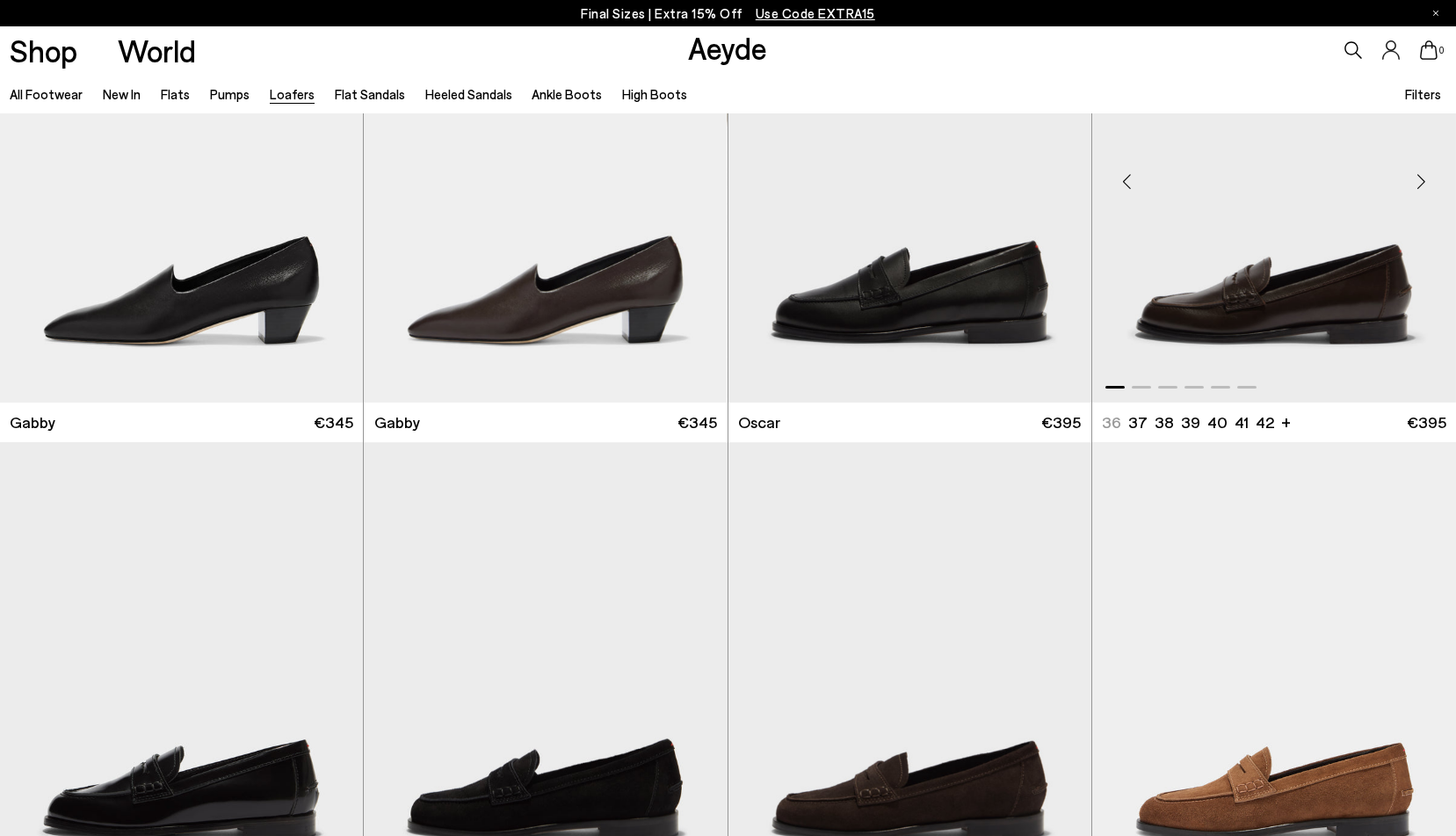
click at [1218, 273] on img "1 / 6" at bounding box center [1274, 174] width 364 height 457
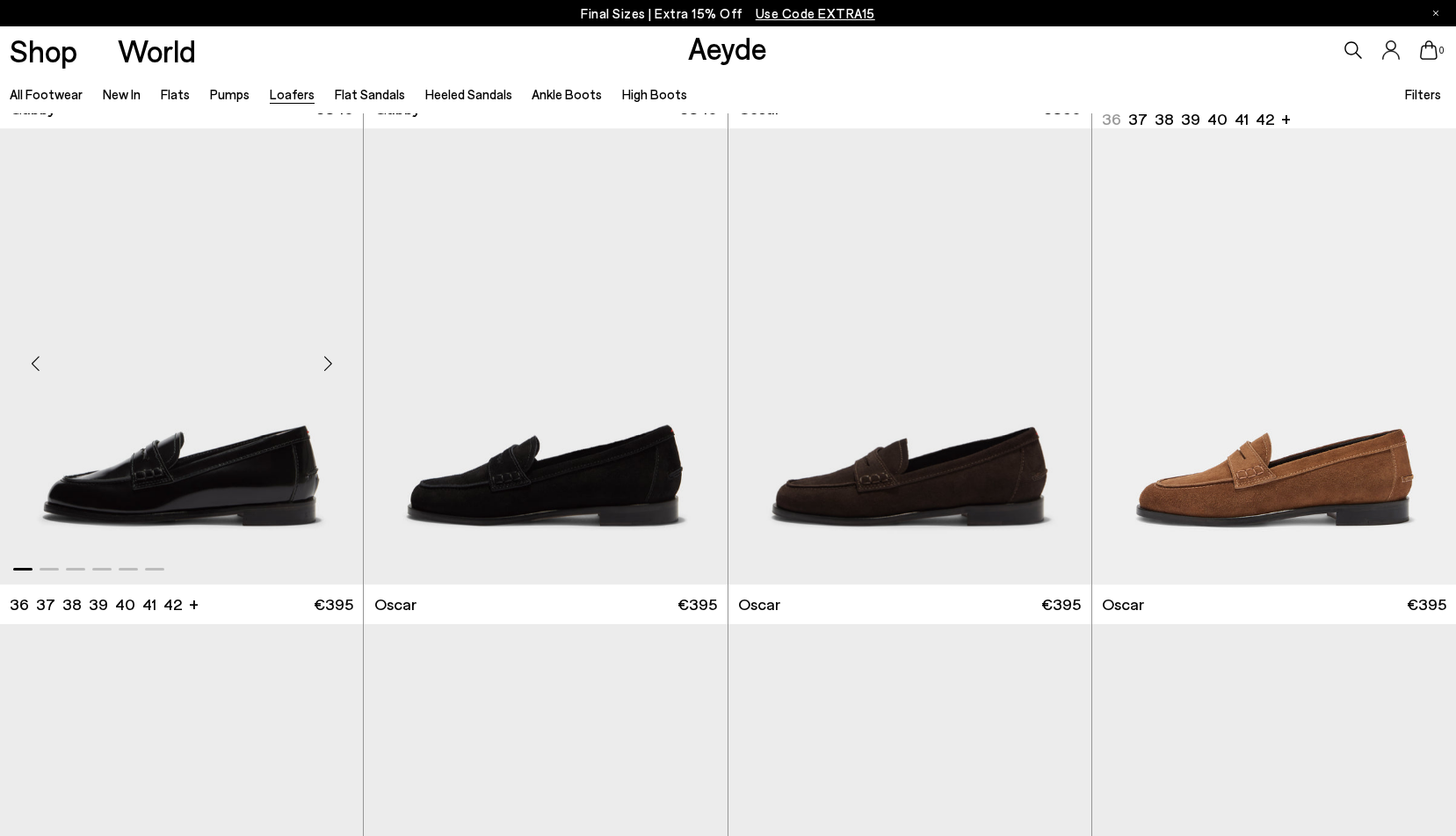
scroll to position [2965, 0]
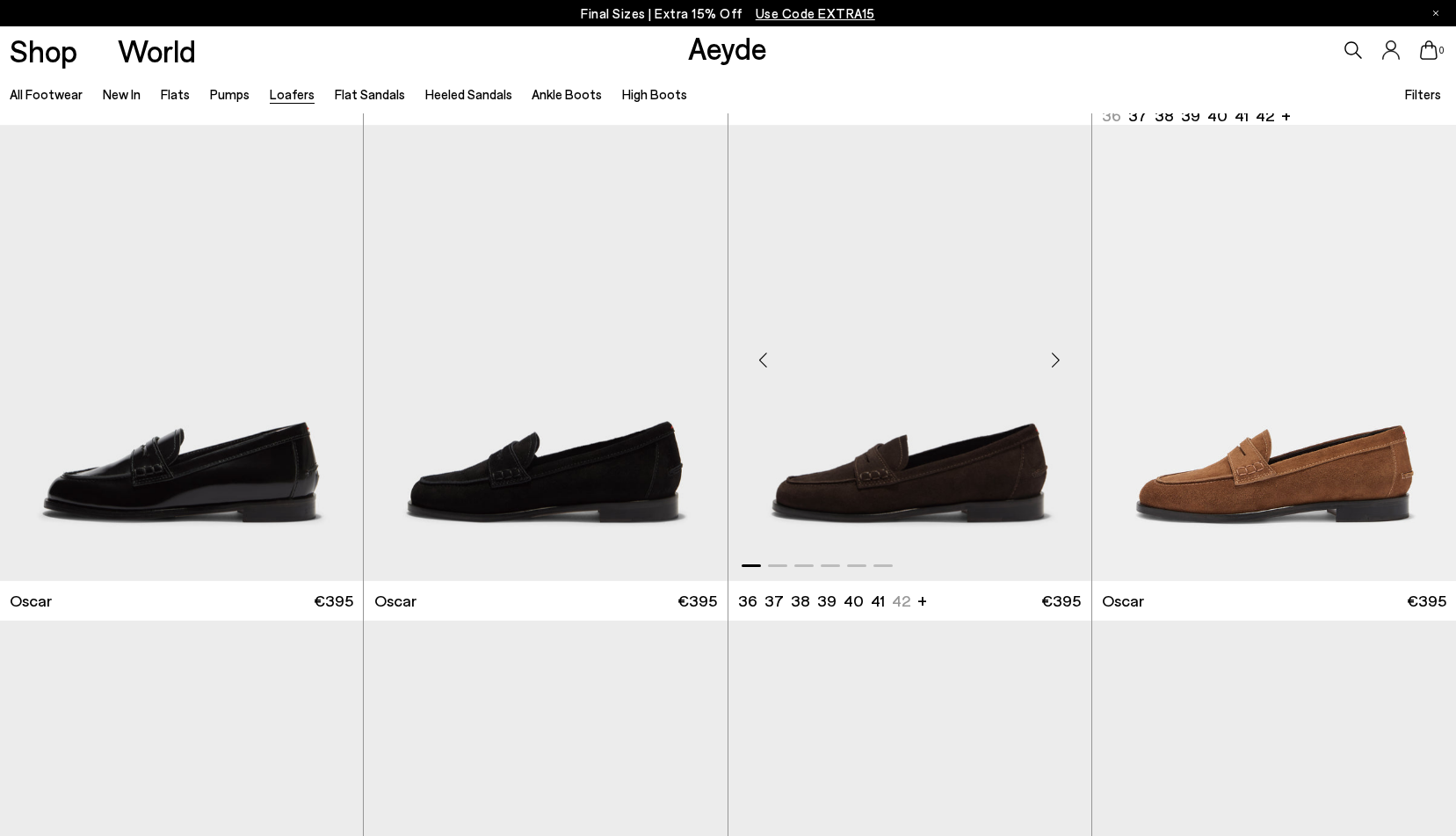
click at [870, 439] on img "1 / 6" at bounding box center [909, 353] width 363 height 457
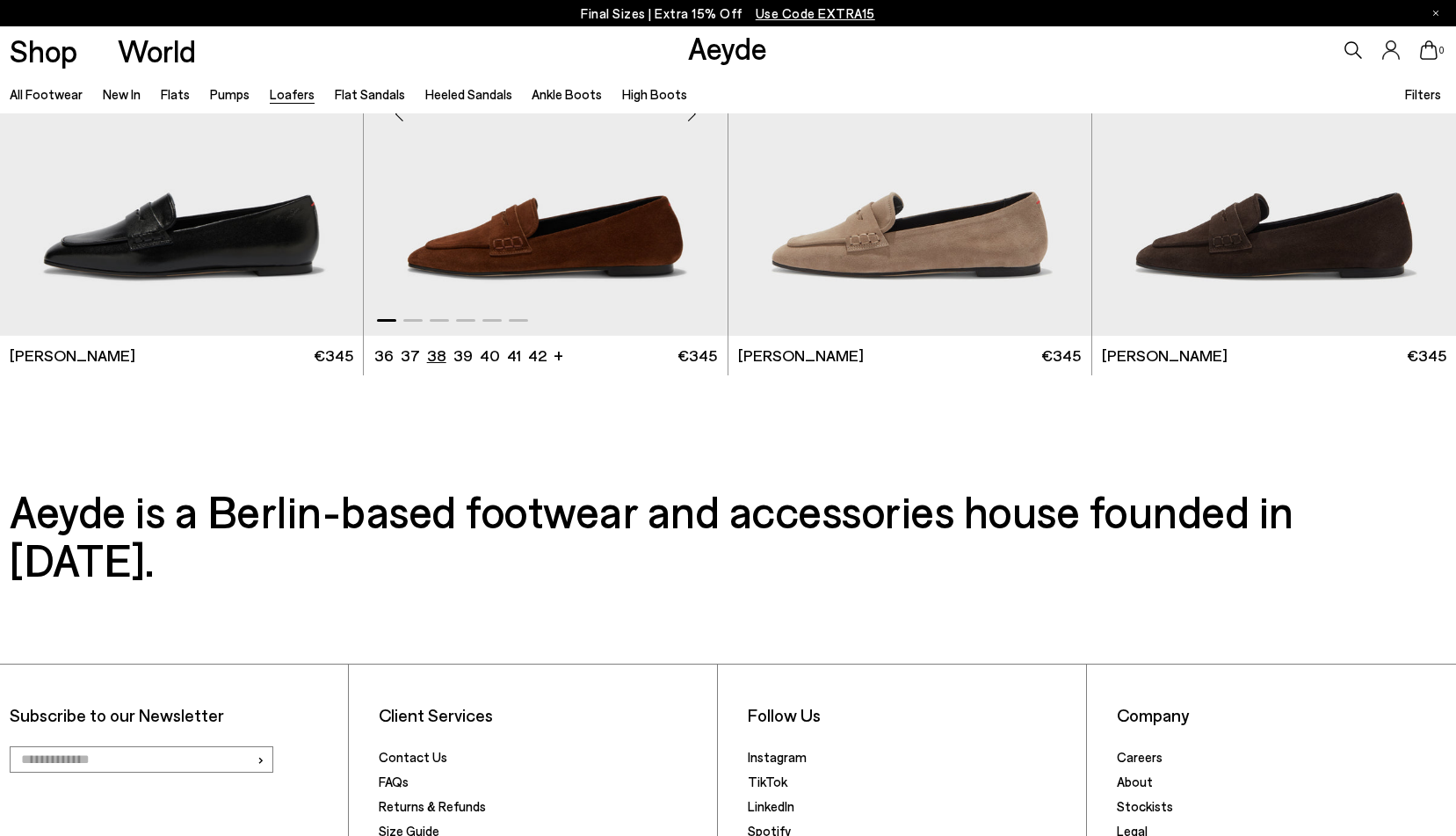
scroll to position [3722, 0]
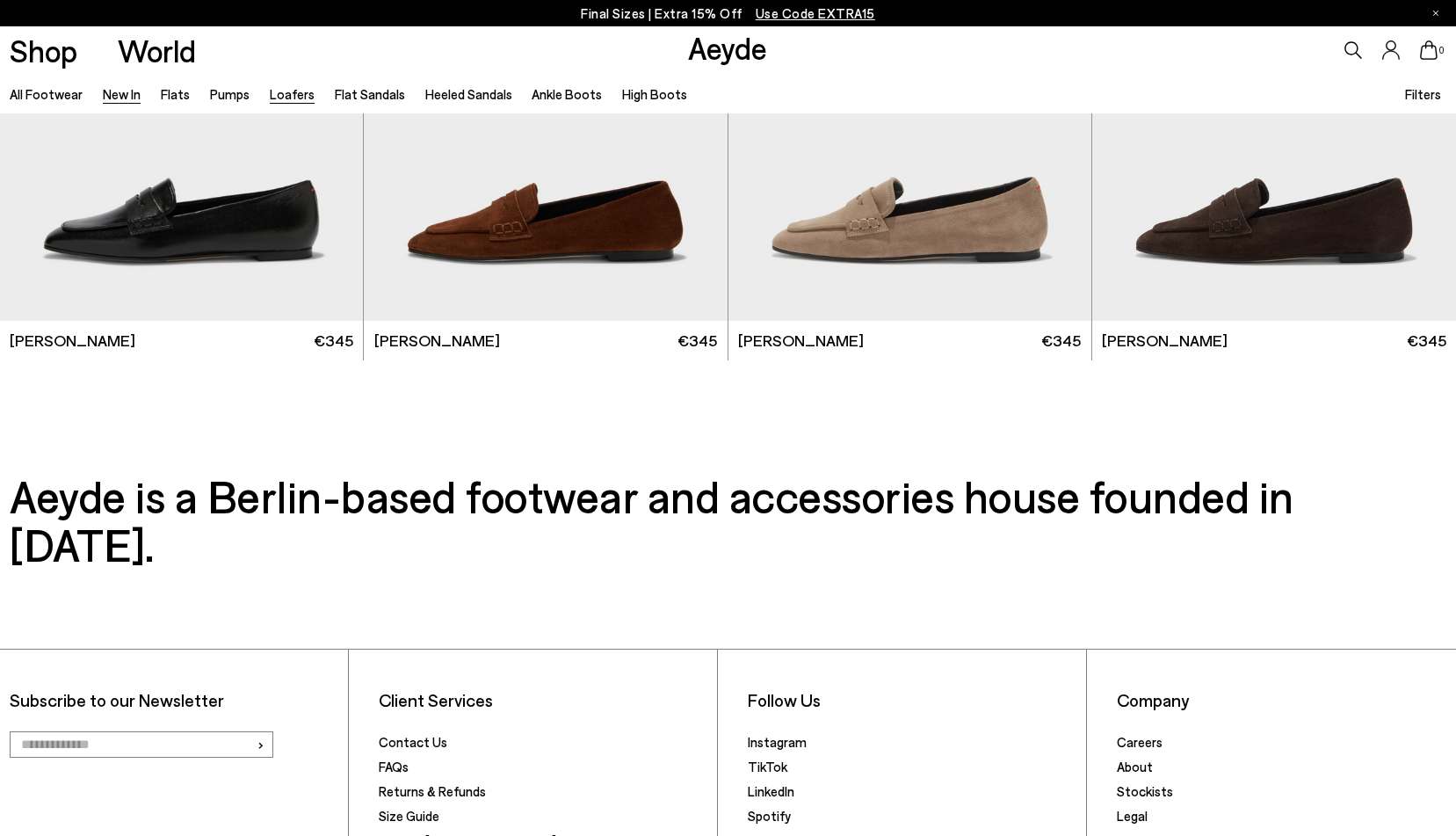
click at [110, 89] on link "New In" at bounding box center [122, 94] width 38 height 16
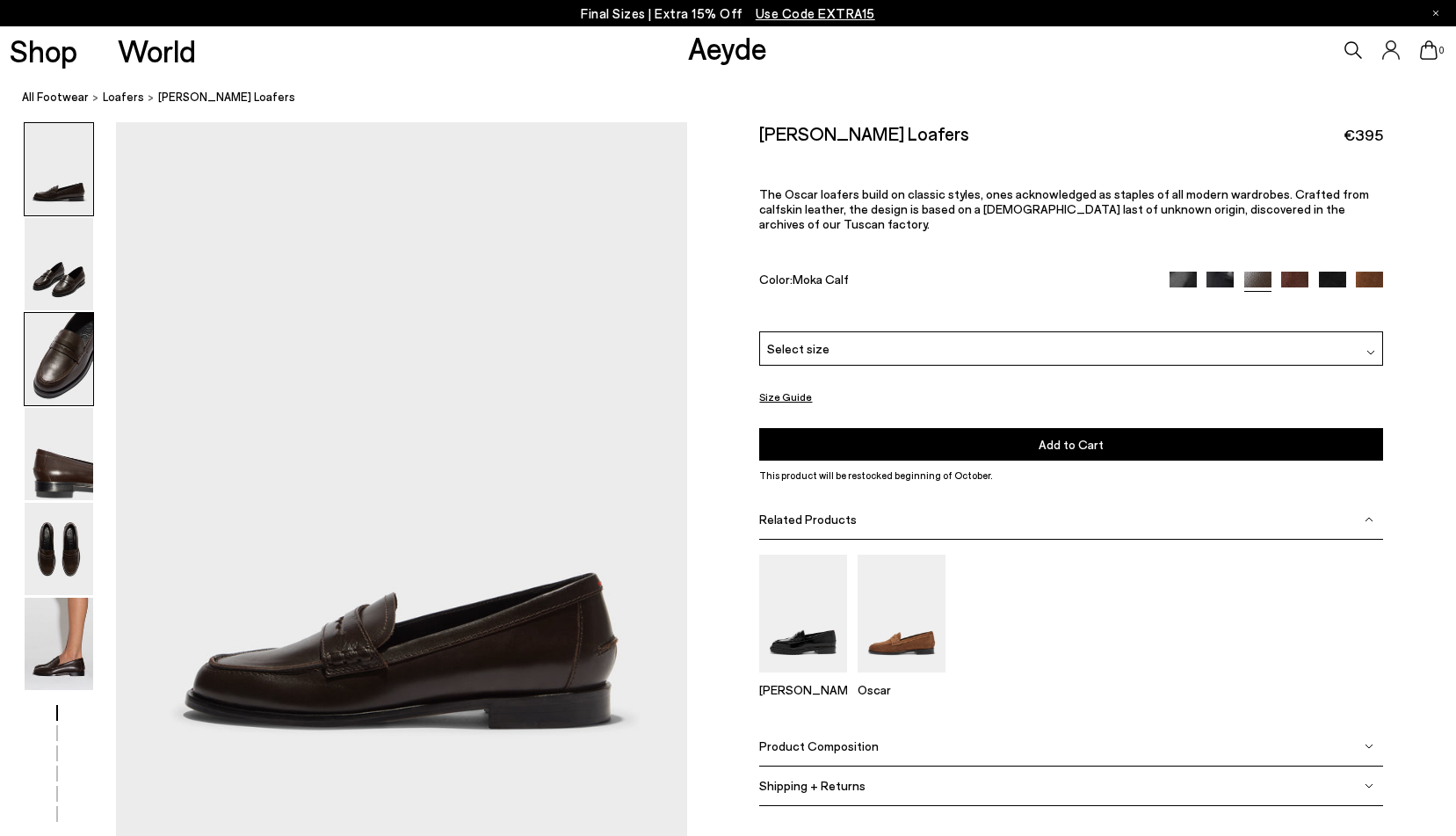
click at [54, 371] on img at bounding box center [59, 358] width 69 height 92
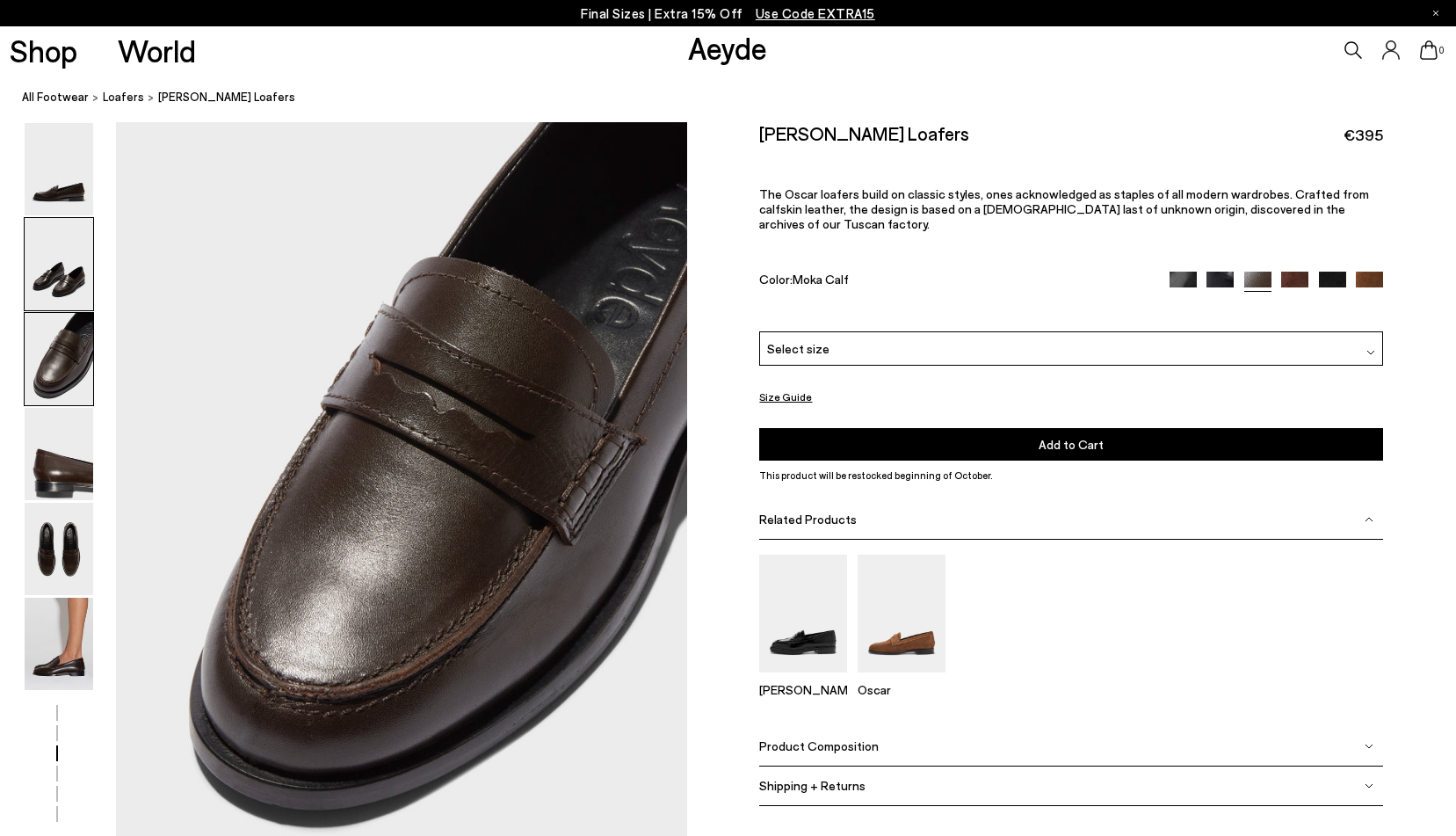
click at [54, 280] on img at bounding box center [59, 264] width 69 height 92
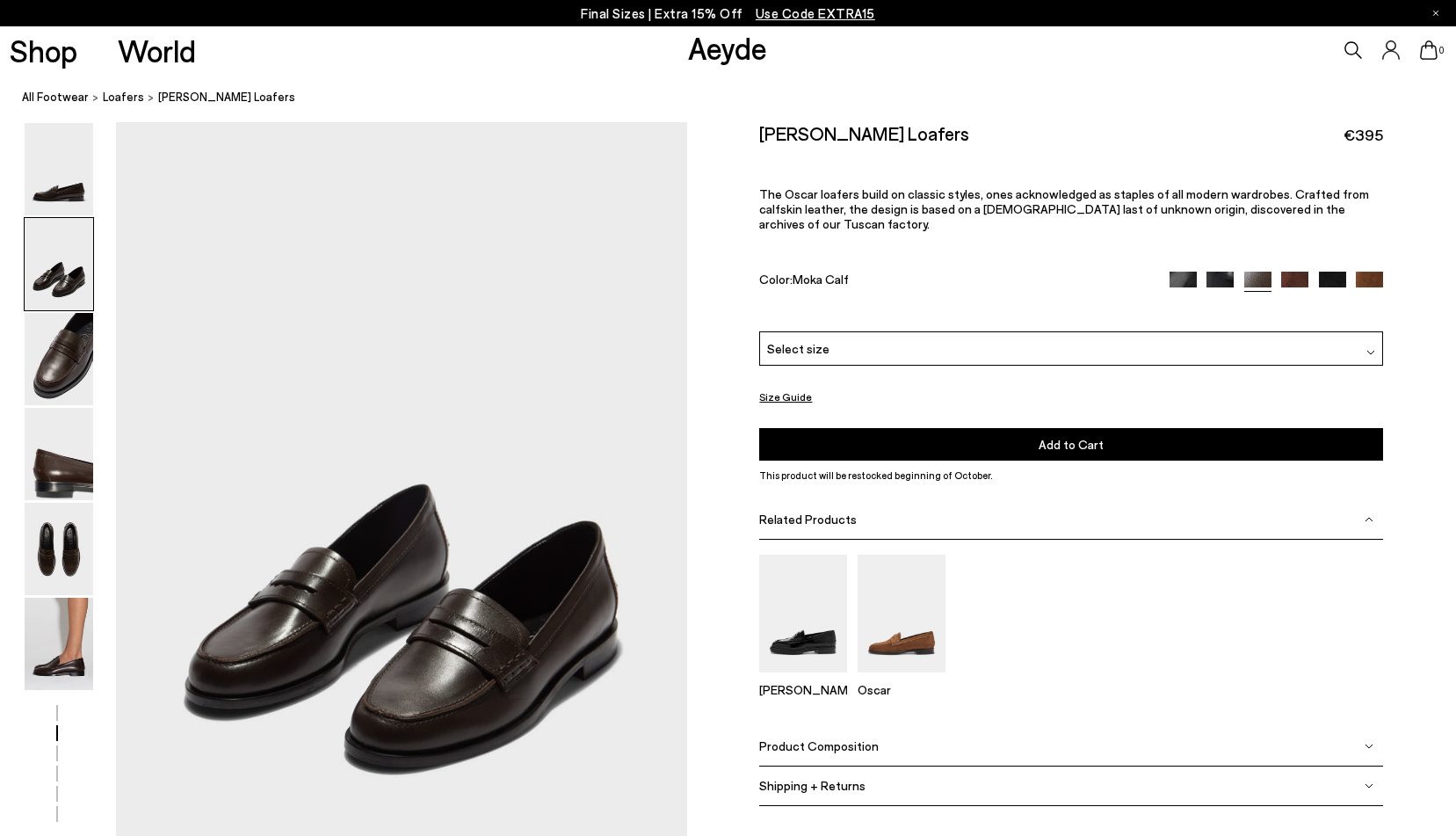
scroll to position [717, 0]
click at [47, 655] on img at bounding box center [59, 643] width 69 height 92
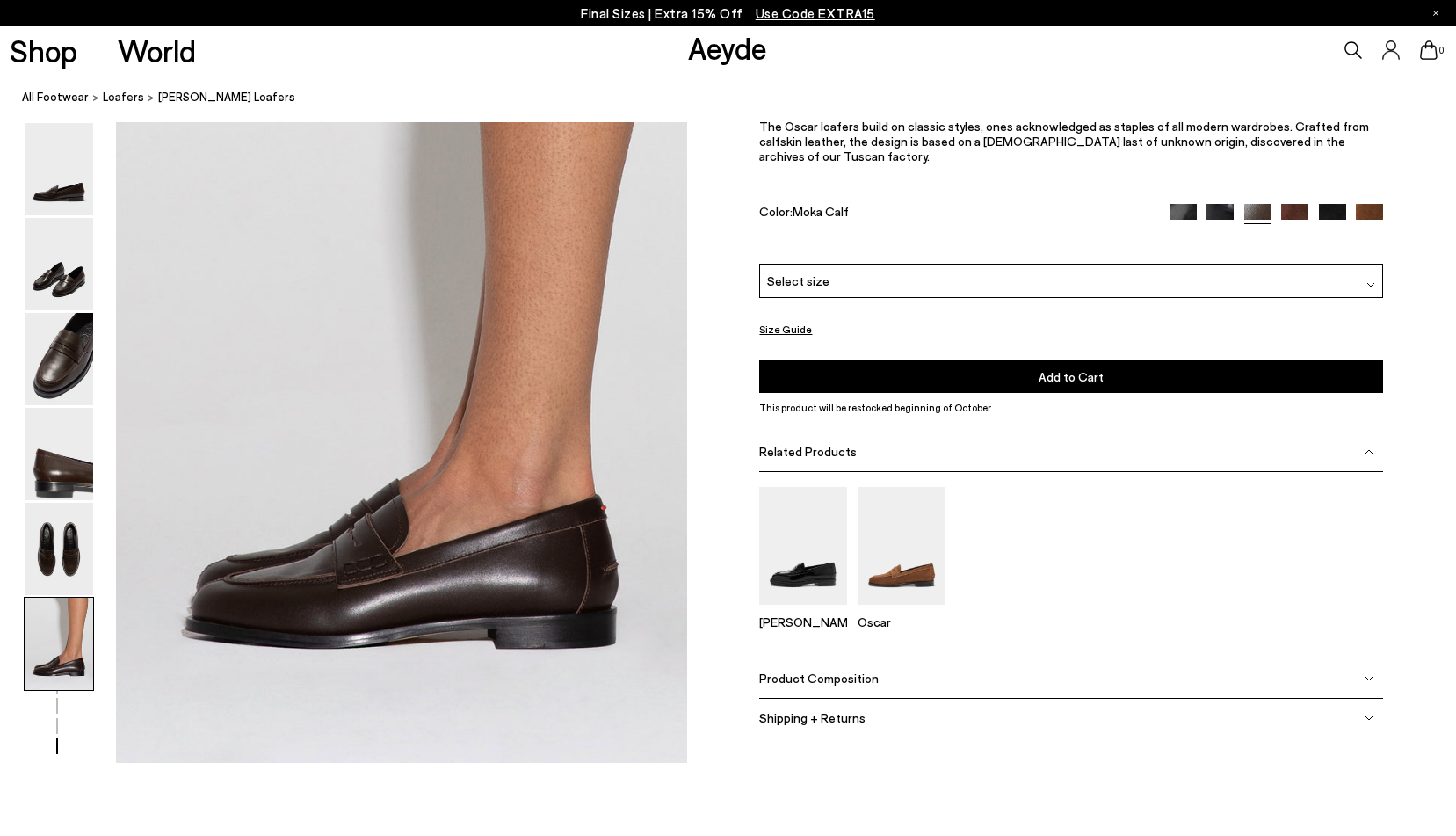
scroll to position [3893, 0]
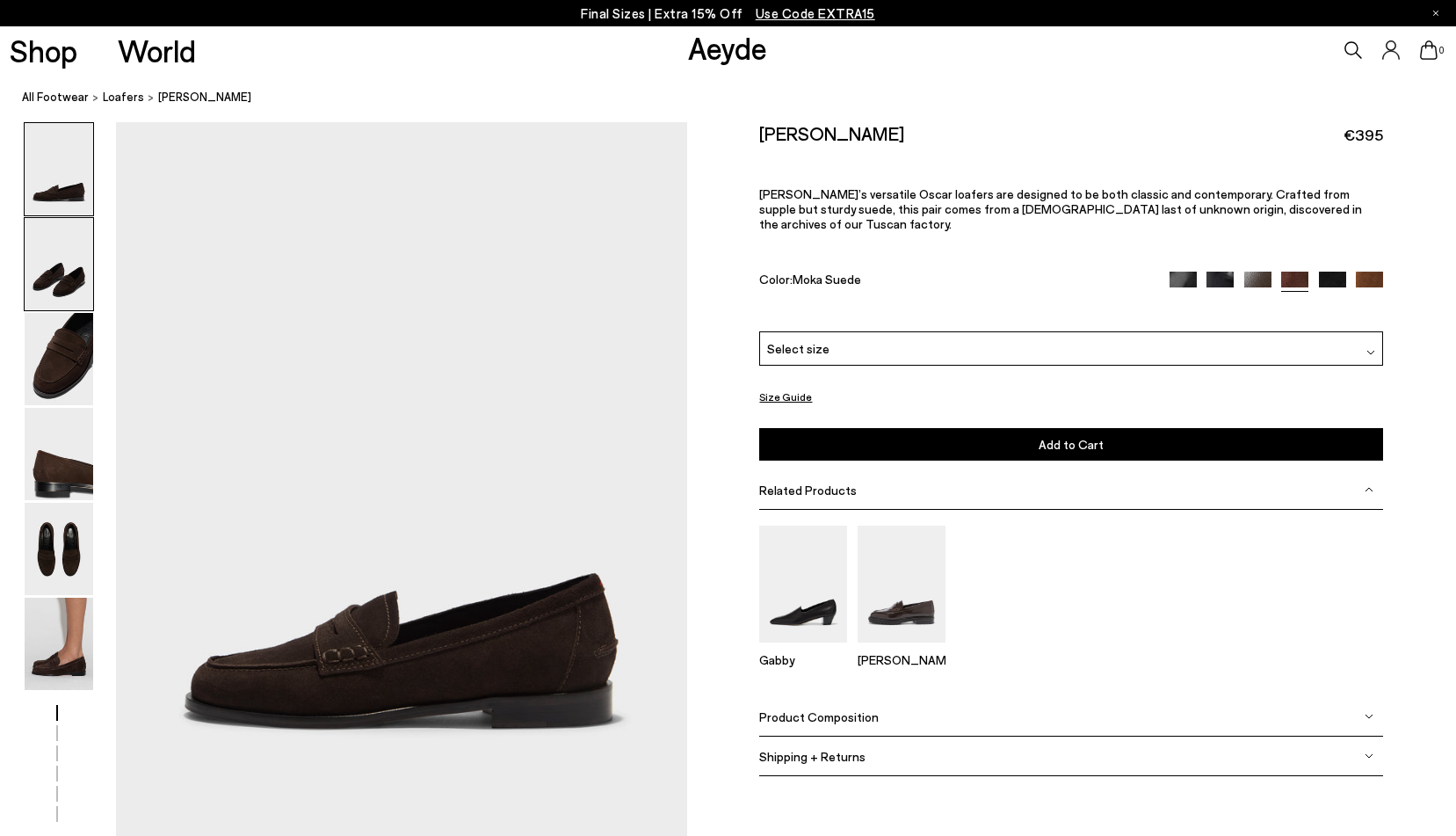
click at [75, 278] on img at bounding box center [59, 264] width 69 height 92
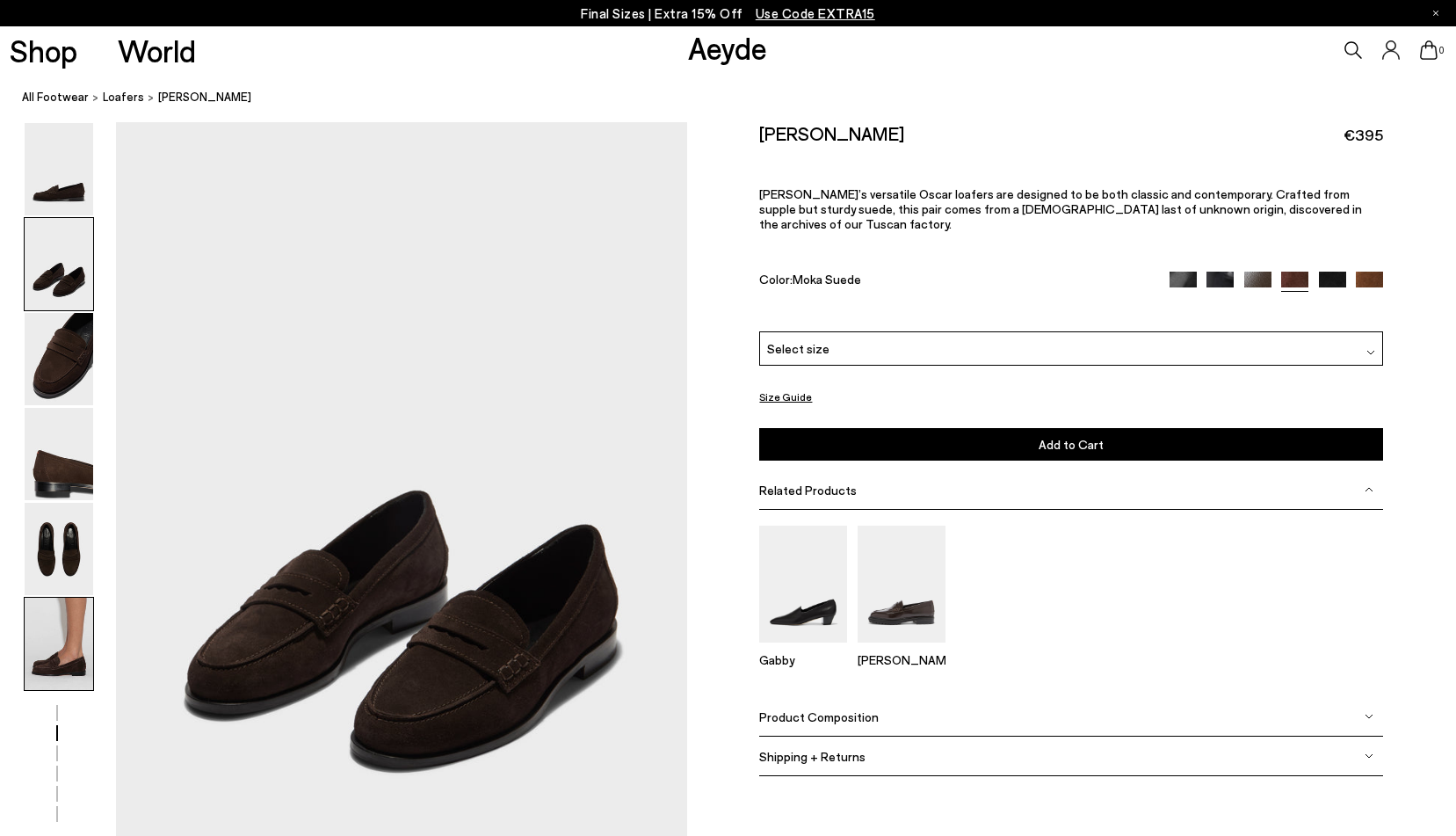
click at [68, 650] on img at bounding box center [59, 643] width 69 height 92
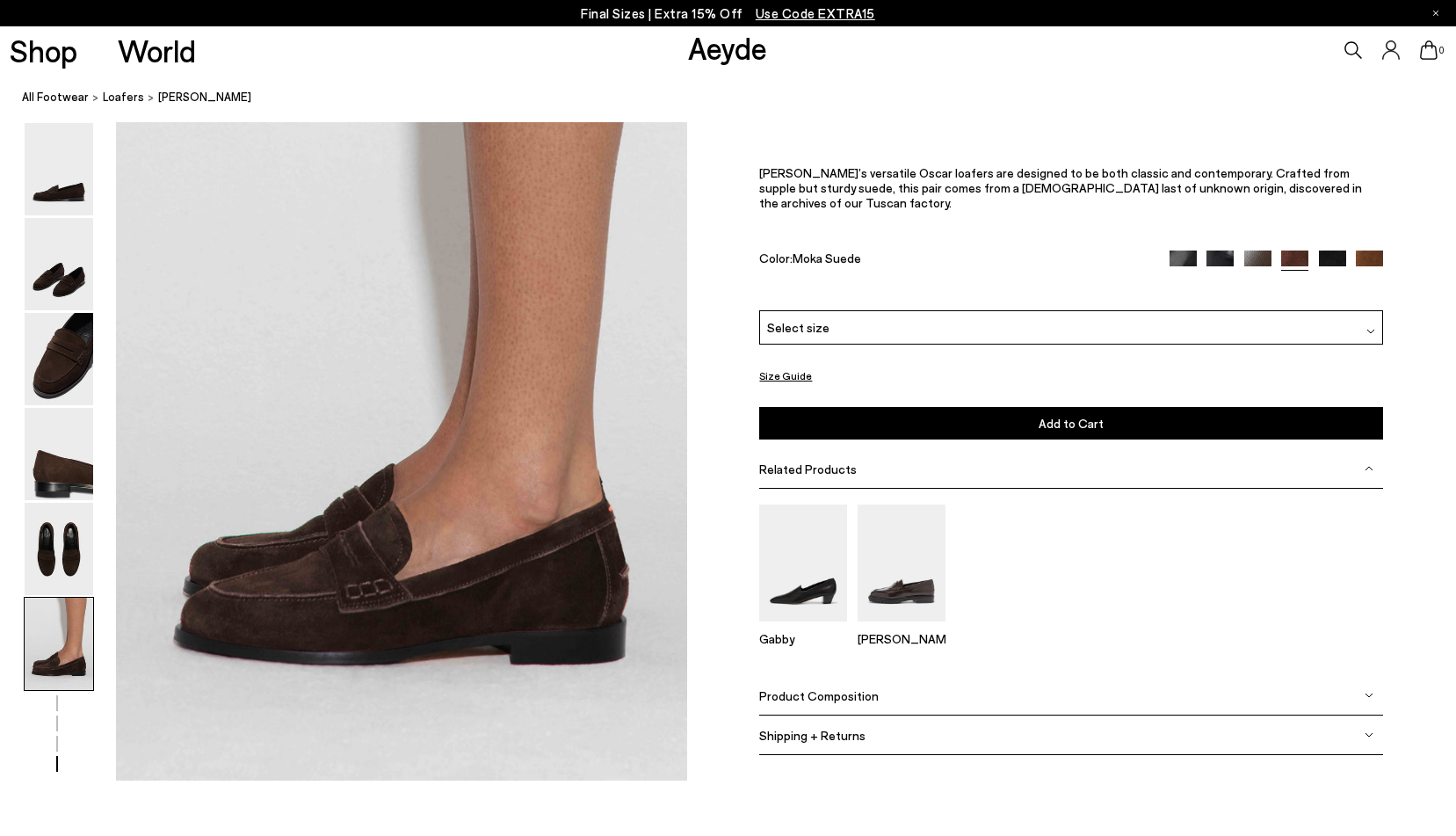
scroll to position [3893, 0]
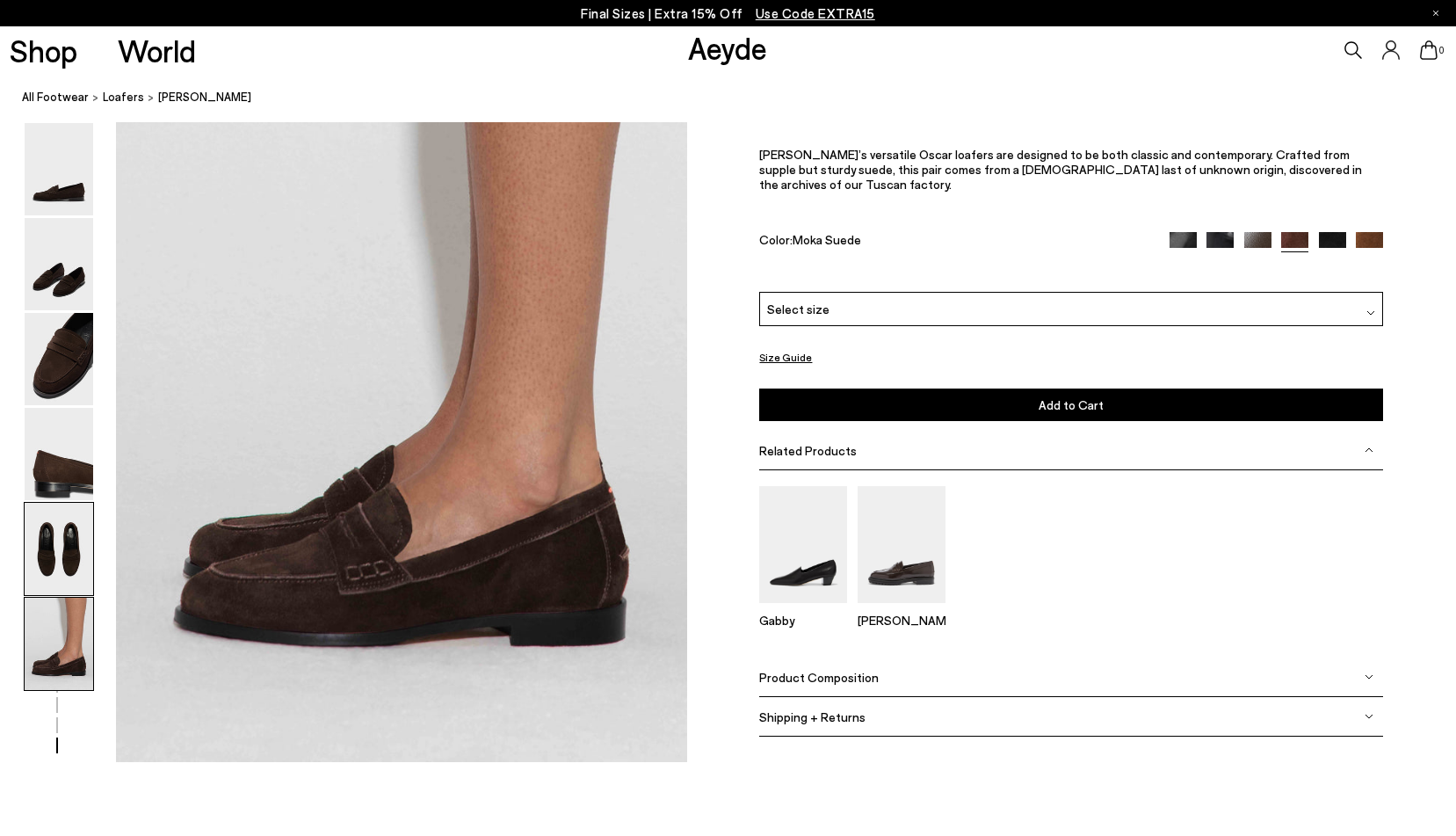
click at [58, 552] on img at bounding box center [59, 548] width 69 height 92
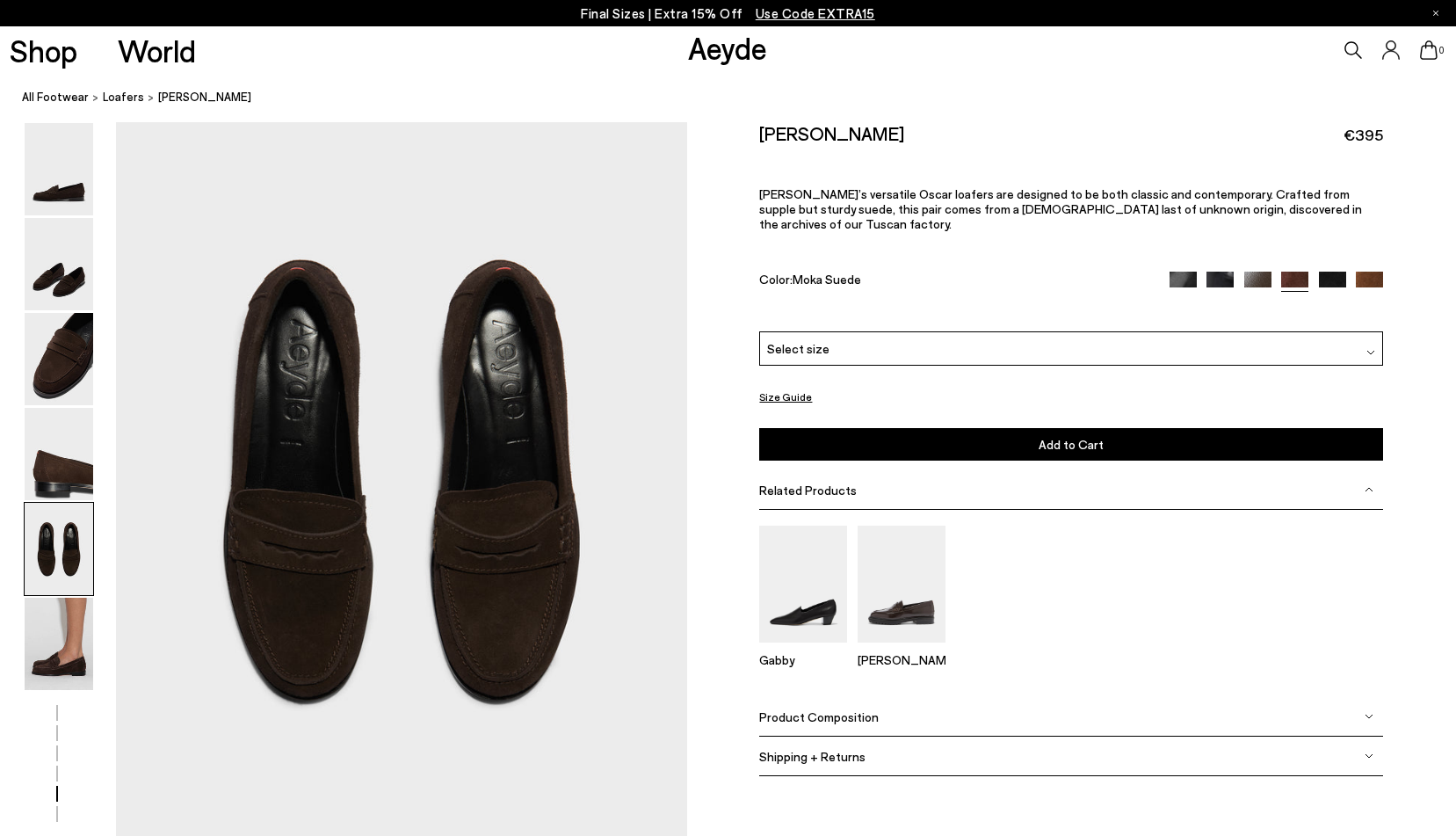
scroll to position [3008, 0]
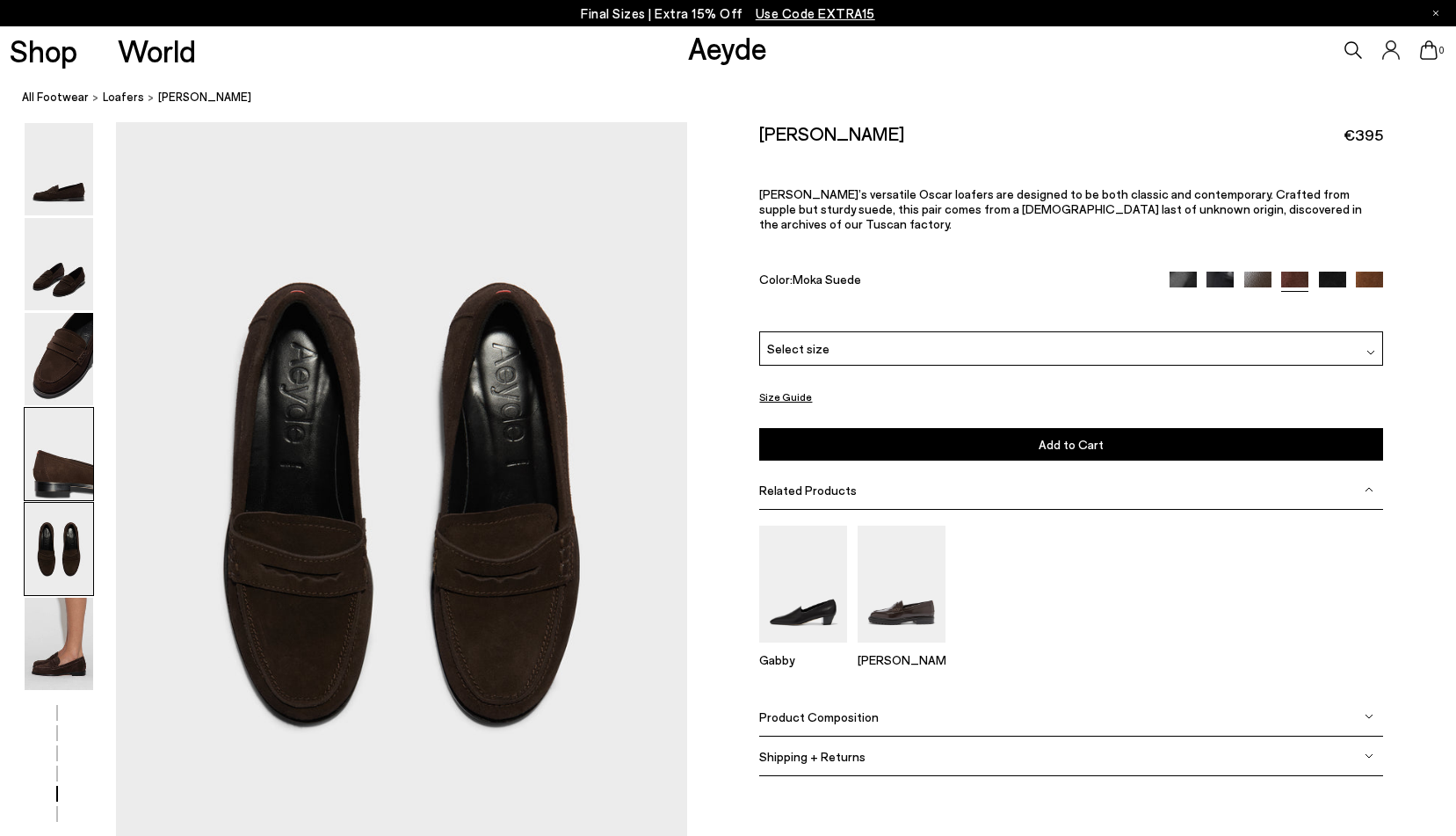
click at [66, 467] on img at bounding box center [59, 453] width 69 height 92
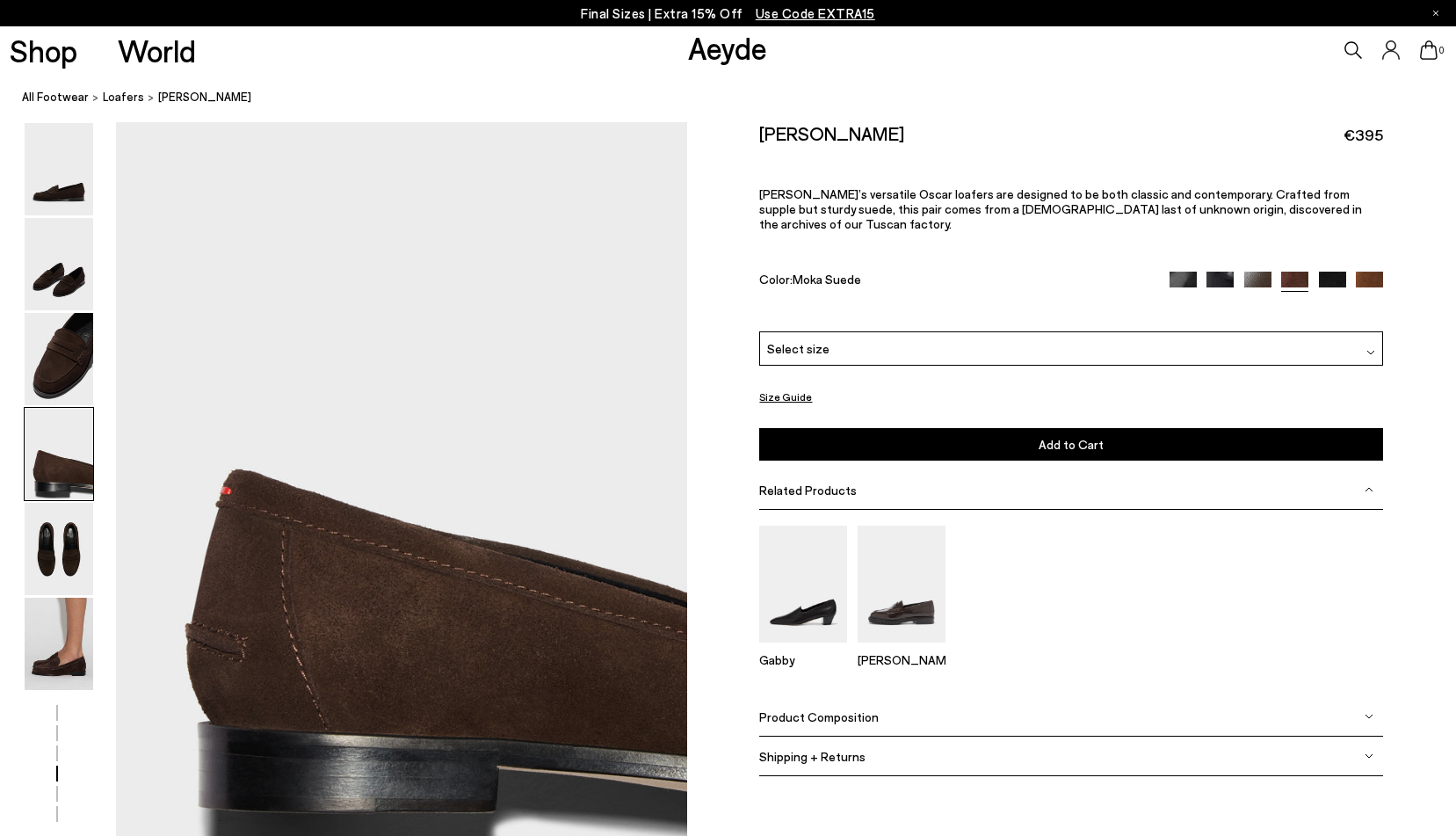
scroll to position [2244, 0]
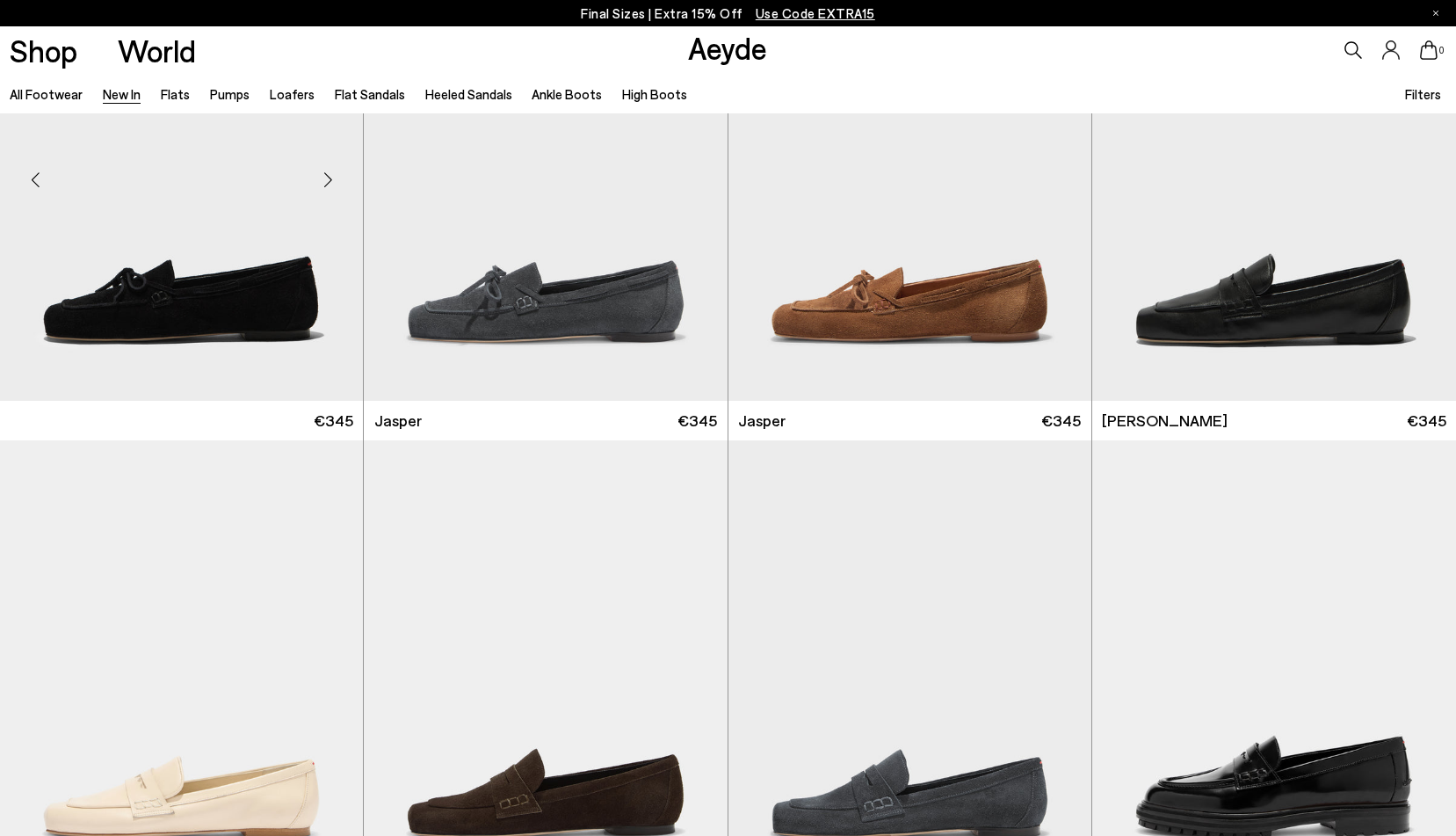
scroll to position [666, 0]
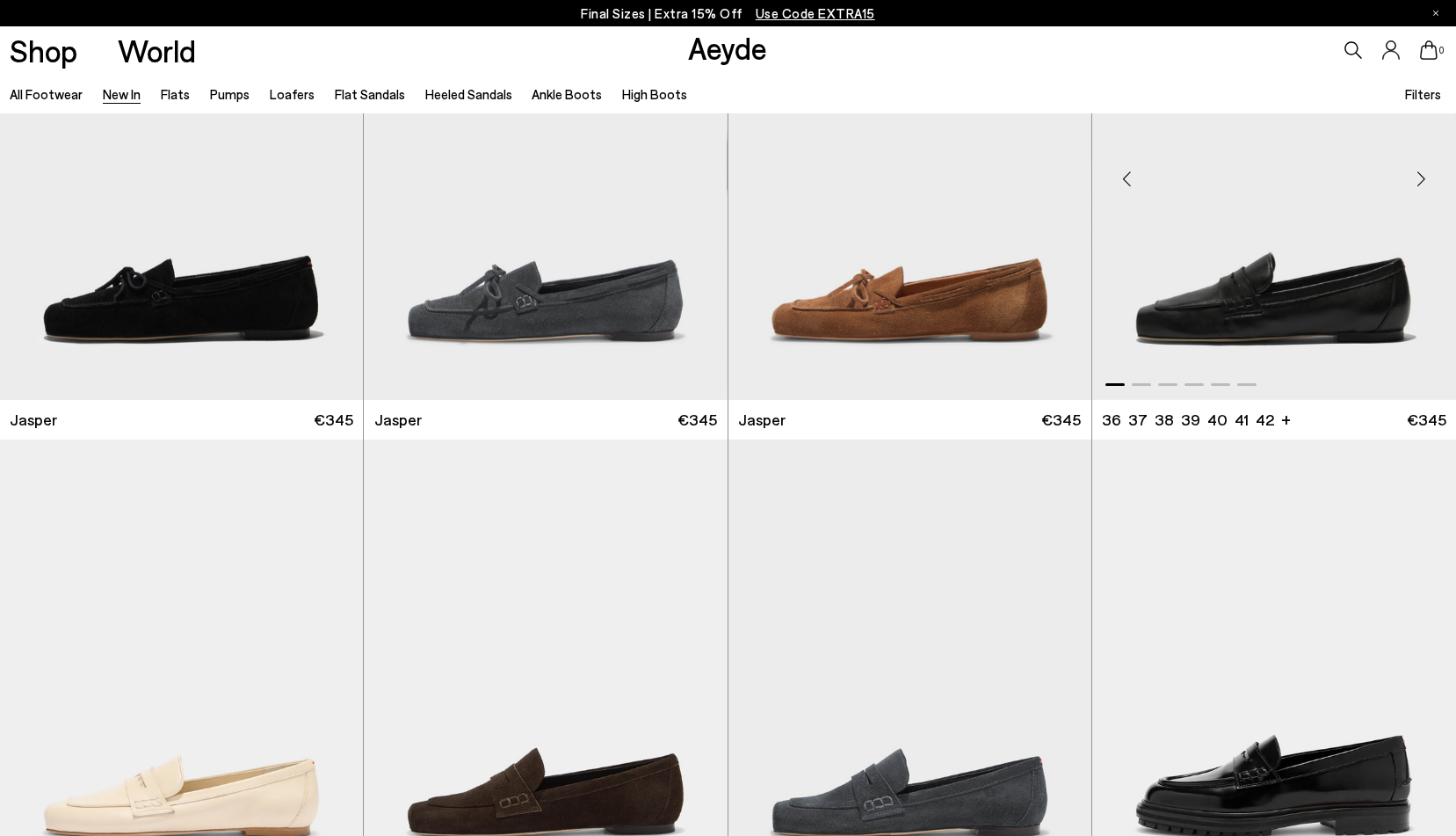
click at [1214, 353] on img "1 / 6" at bounding box center [1274, 172] width 364 height 457
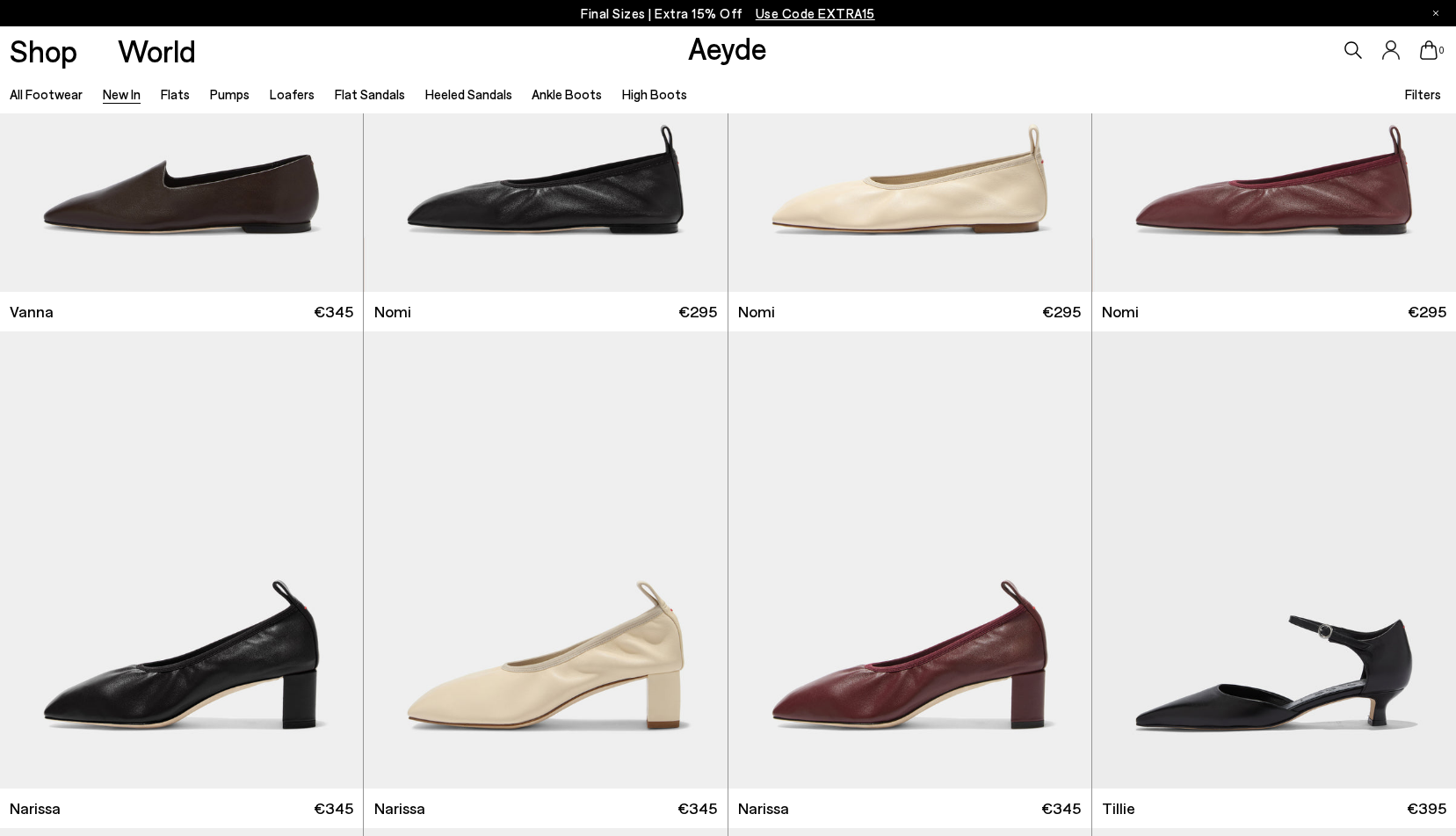
scroll to position [3257, 1]
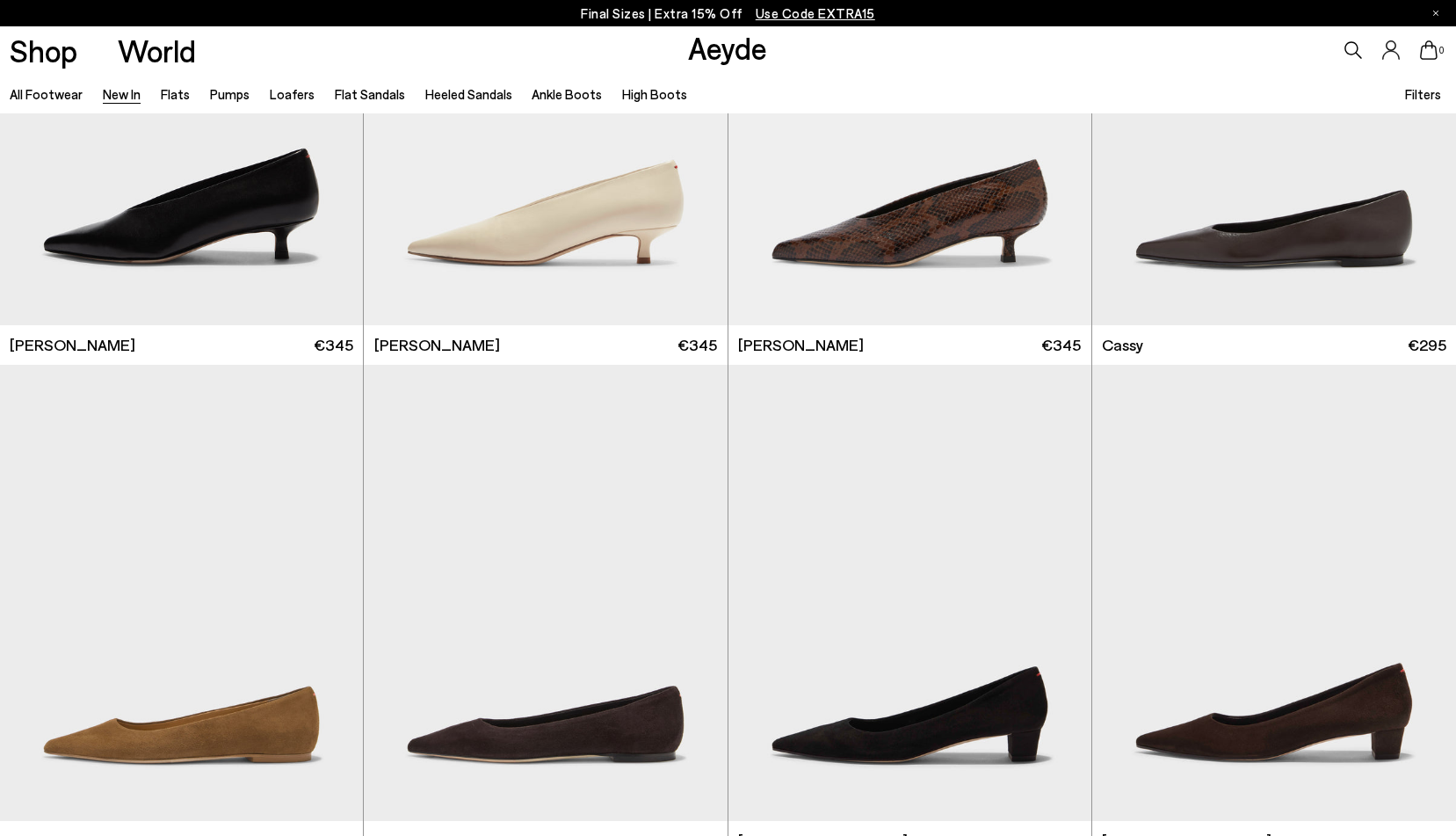
scroll to position [7136, 0]
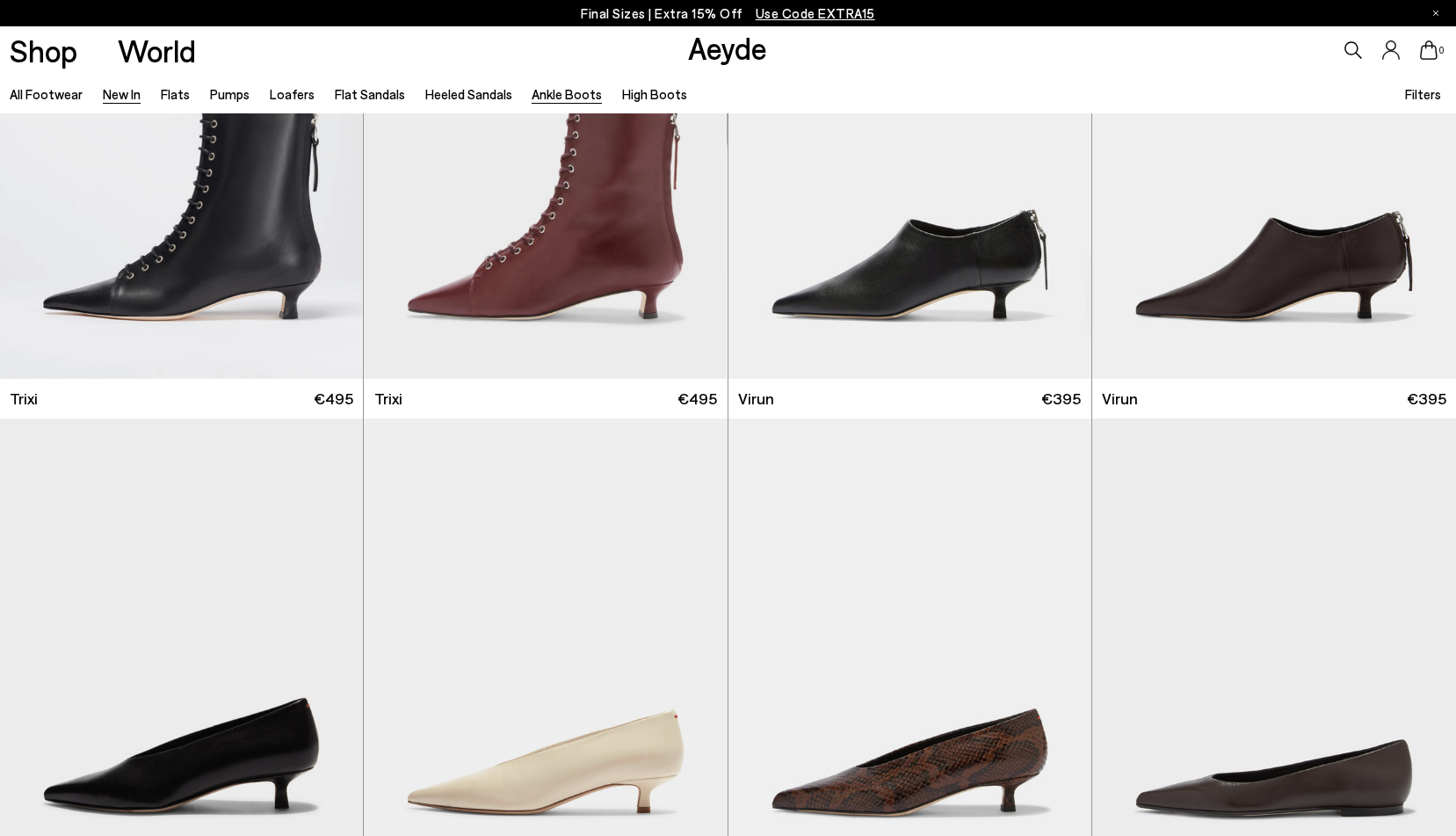
click at [559, 93] on link "Ankle Boots" at bounding box center [567, 94] width 71 height 16
